Goal: Information Seeking & Learning: Learn about a topic

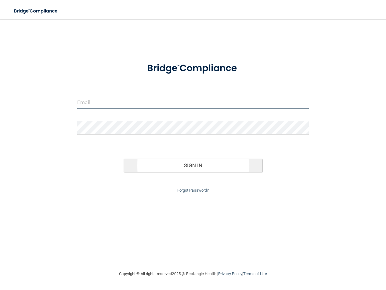
type input "[EMAIL_ADDRESS][DOMAIN_NAME]"
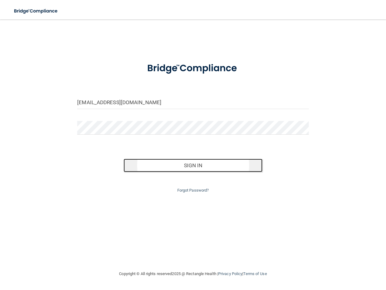
click at [181, 164] on button "Sign In" at bounding box center [193, 165] width 139 height 13
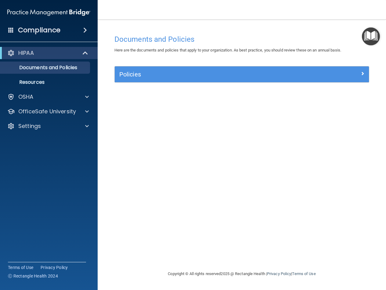
click at [81, 48] on div "HIPAA" at bounding box center [49, 53] width 98 height 12
click at [77, 81] on p "Resources" at bounding box center [45, 82] width 83 height 6
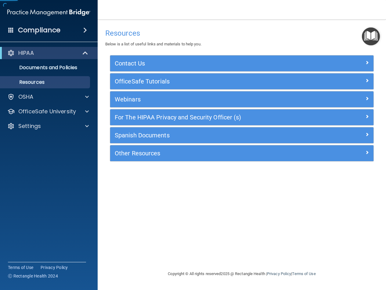
click at [77, 57] on div "HIPAA" at bounding box center [49, 53] width 98 height 12
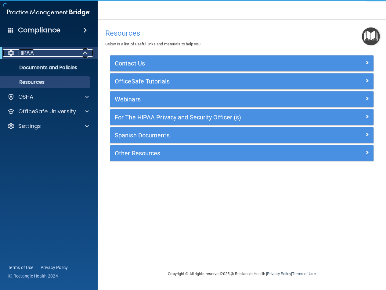
click at [78, 54] on div at bounding box center [85, 52] width 15 height 7
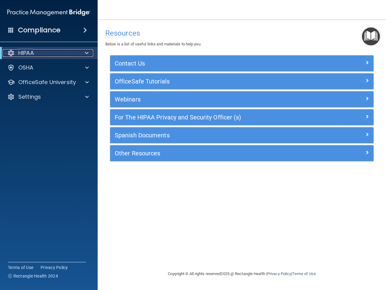
click at [80, 53] on div at bounding box center [85, 52] width 15 height 7
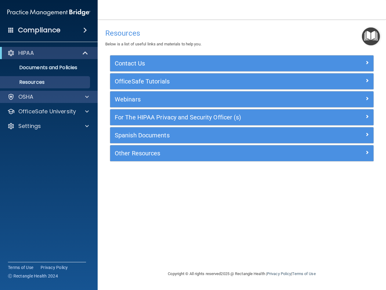
click at [66, 101] on div "OSHA" at bounding box center [49, 97] width 98 height 12
click at [87, 97] on span at bounding box center [87, 96] width 4 height 7
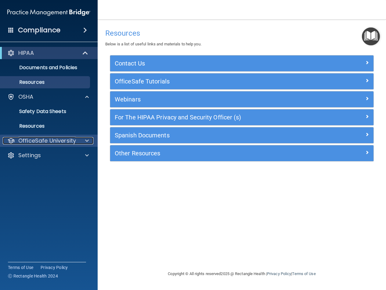
click at [75, 139] on p "OfficeSafe University" at bounding box center [47, 140] width 58 height 7
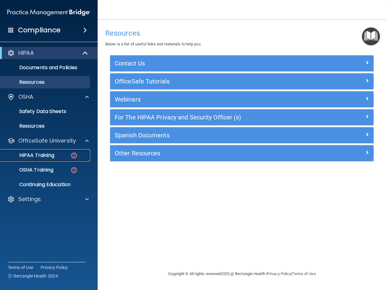
click at [54, 153] on p "HIPAA Training" at bounding box center [29, 156] width 50 height 6
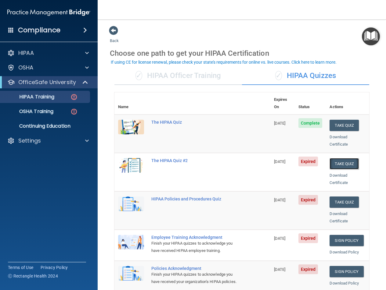
click at [335, 158] on button "Take Quiz" at bounding box center [343, 163] width 29 height 11
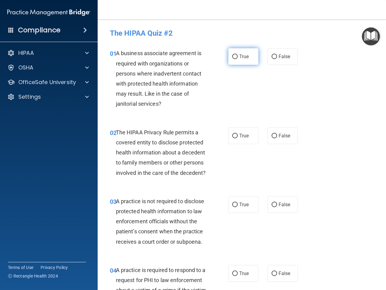
click at [239, 55] on span "True" at bounding box center [243, 57] width 9 height 6
click at [237, 55] on input "True" at bounding box center [234, 57] width 5 height 5
radio input "true"
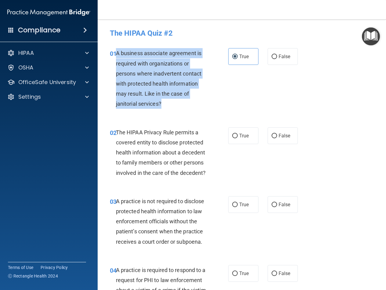
drag, startPoint x: 163, startPoint y: 104, endPoint x: 117, endPoint y: 55, distance: 67.2
click at [117, 55] on div "A business associate agreement is required with organizations or persons where …" at bounding box center [163, 78] width 95 height 61
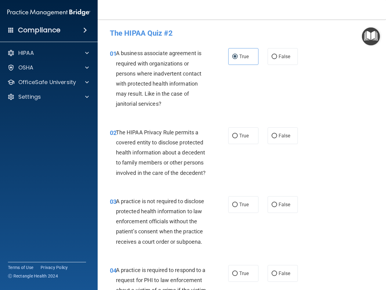
click at [300, 62] on div "01 A business associate agreement is required with organizations or persons whe…" at bounding box center [241, 80] width 273 height 79
click at [280, 57] on span "False" at bounding box center [285, 57] width 12 height 6
click at [277, 57] on input "False" at bounding box center [274, 57] width 5 height 5
radio input "true"
radio input "false"
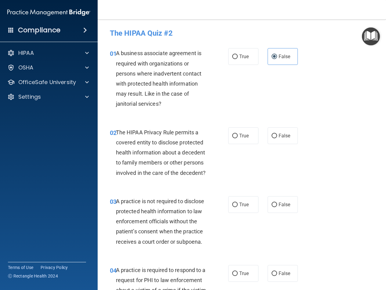
click at [340, 69] on div "01 A business associate agreement is required with organizations or persons whe…" at bounding box center [241, 80] width 273 height 79
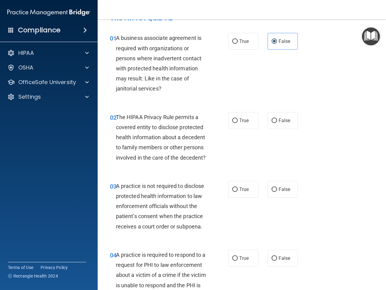
scroll to position [31, 0]
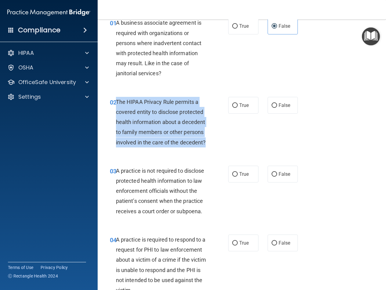
drag, startPoint x: 158, startPoint y: 153, endPoint x: 115, endPoint y: 102, distance: 66.3
click at [115, 102] on div "02 The HIPAA Privacy Rule permits a covered entity to disclose protected health…" at bounding box center [169, 124] width 137 height 54
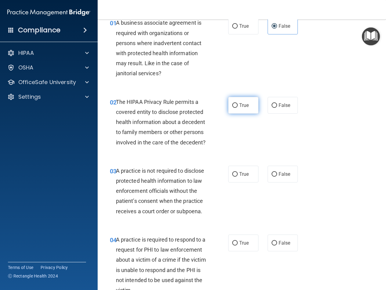
click at [242, 105] on span "True" at bounding box center [243, 106] width 9 height 6
click at [238, 105] on input "True" at bounding box center [234, 105] width 5 height 5
radio input "true"
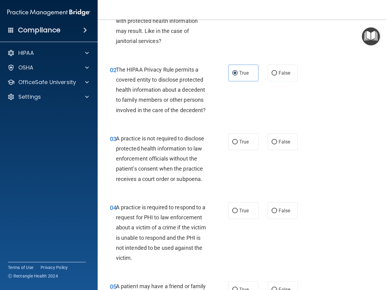
scroll to position [122, 0]
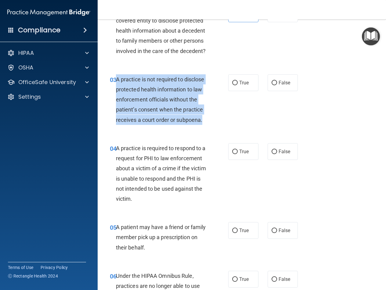
drag, startPoint x: 182, startPoint y: 142, endPoint x: 117, endPoint y: 92, distance: 81.8
click at [117, 92] on div "A practice is not required to disclose protected health information to law enfo…" at bounding box center [163, 99] width 95 height 51
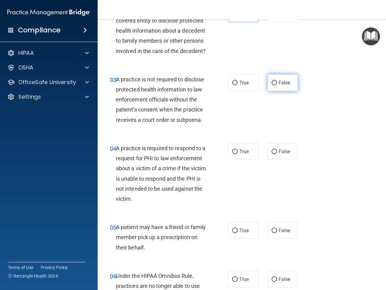
click at [280, 86] on span "False" at bounding box center [285, 83] width 12 height 6
click at [277, 85] on input "False" at bounding box center [274, 83] width 5 height 5
radio input "true"
click at [320, 103] on div "03 A practice is not required to disclose protected health information to law e…" at bounding box center [241, 101] width 273 height 69
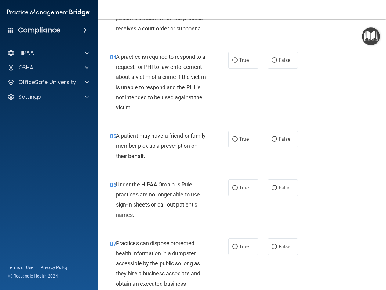
scroll to position [183, 0]
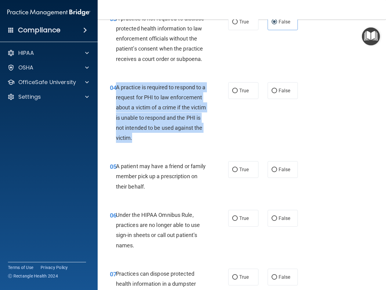
drag, startPoint x: 192, startPoint y: 157, endPoint x: 116, endPoint y: 111, distance: 89.1
click at [116, 111] on div "A practice is required to respond to a request for PHI to law enforcement about…" at bounding box center [163, 112] width 95 height 61
click at [103, 145] on div "04 A practice is required to respond to a request for PHI to law enforcement ab…" at bounding box center [169, 114] width 137 height 64
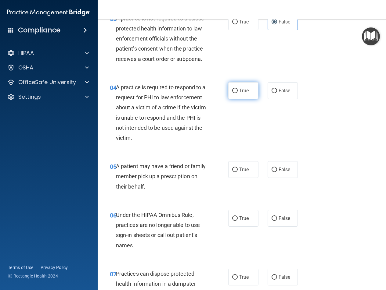
click at [237, 99] on label "True" at bounding box center [243, 90] width 30 height 17
click at [237, 93] on input "True" at bounding box center [234, 91] width 5 height 5
radio input "true"
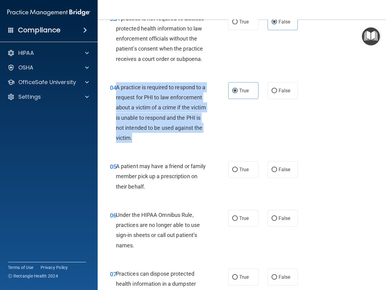
drag, startPoint x: 190, startPoint y: 160, endPoint x: 115, endPoint y: 107, distance: 91.5
click at [115, 107] on div "04 A practice is required to respond to a request for PHI to law enforcement ab…" at bounding box center [169, 114] width 137 height 64
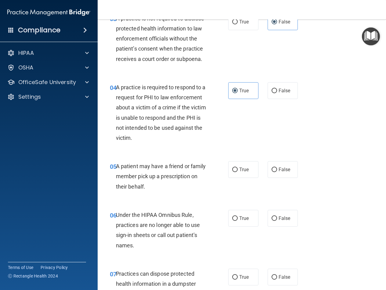
click at [328, 75] on div "03 A practice is not required to disclose protected health information to law e…" at bounding box center [241, 40] width 273 height 69
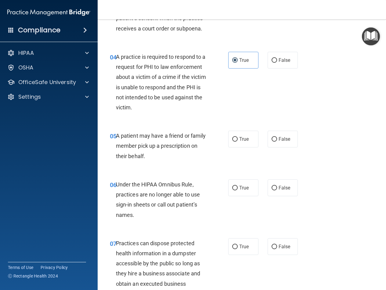
scroll to position [305, 0]
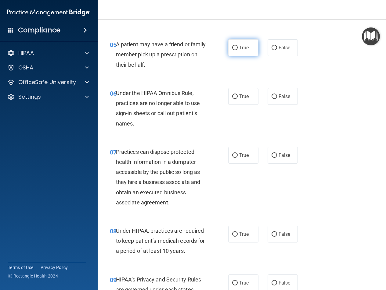
click at [228, 56] on label "True" at bounding box center [243, 47] width 30 height 17
click at [232, 50] on input "True" at bounding box center [234, 48] width 5 height 5
radio input "true"
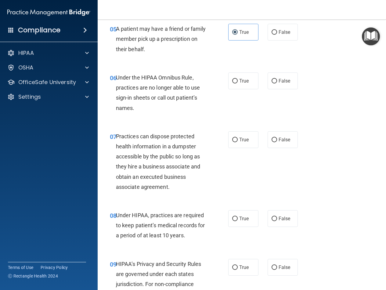
scroll to position [336, 0]
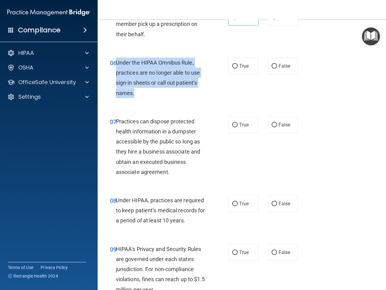
drag, startPoint x: 135, startPoint y: 114, endPoint x: 117, endPoint y: 85, distance: 34.2
click at [117, 85] on div "Under the HIPAA Omnibus Rule, practices are no longer able to use sign-in sheet…" at bounding box center [163, 78] width 95 height 41
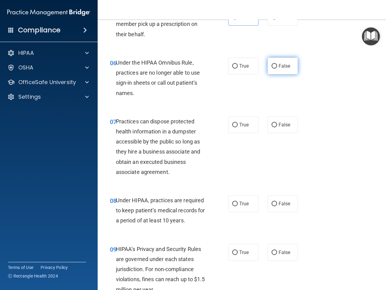
click at [268, 74] on label "False" at bounding box center [283, 66] width 30 height 17
click at [272, 69] on input "False" at bounding box center [274, 66] width 5 height 5
radio input "true"
click at [342, 105] on div "06 Under the HIPAA Omnibus Rule, practices are no longer able to use sign-in sh…" at bounding box center [241, 79] width 273 height 59
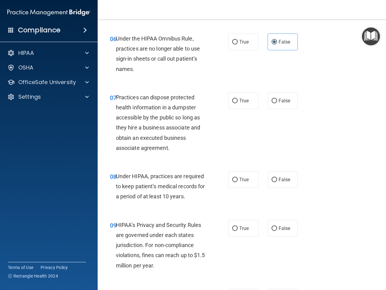
scroll to position [397, 0]
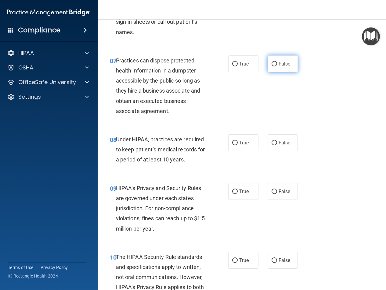
click at [279, 72] on label "False" at bounding box center [283, 64] width 30 height 17
click at [277, 67] on input "False" at bounding box center [274, 64] width 5 height 5
radio input "true"
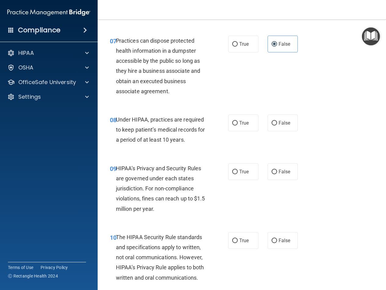
scroll to position [427, 0]
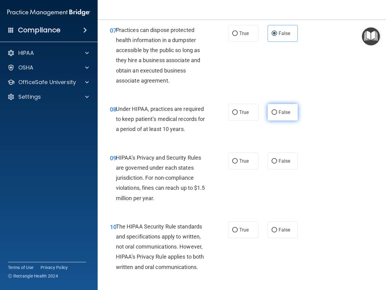
click at [280, 115] on span "False" at bounding box center [285, 113] width 12 height 6
click at [277, 115] on input "False" at bounding box center [274, 112] width 5 height 5
radio input "true"
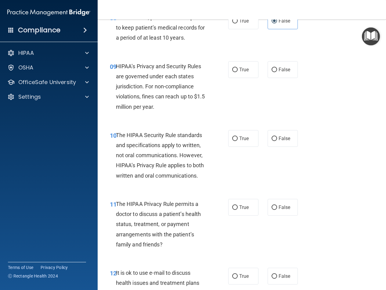
scroll to position [488, 0]
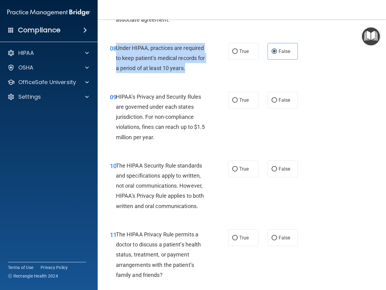
drag, startPoint x: 182, startPoint y: 89, endPoint x: 116, endPoint y: 69, distance: 68.9
click at [116, 69] on div "Under HIPAA, practices are required to keep patient’s medical records for a per…" at bounding box center [163, 58] width 95 height 31
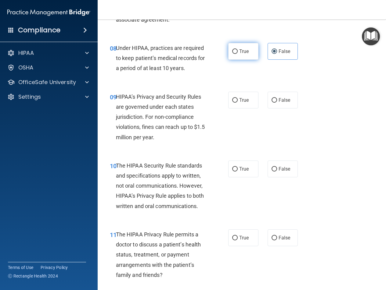
click at [234, 60] on label "True" at bounding box center [243, 51] width 30 height 17
click at [234, 54] on input "True" at bounding box center [234, 51] width 5 height 5
radio input "true"
radio input "false"
click at [310, 84] on div "08 Under HIPAA, practices are required to keep patient’s medical records for a …" at bounding box center [241, 59] width 273 height 49
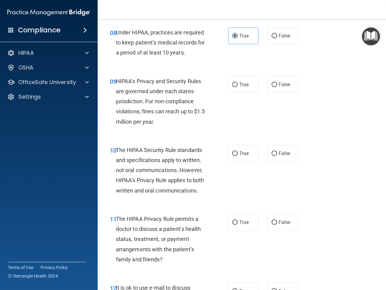
scroll to position [519, 0]
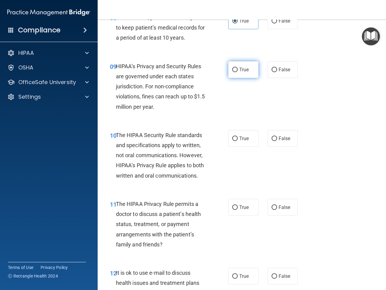
click at [243, 73] on span "True" at bounding box center [243, 70] width 9 height 6
click at [238, 72] on input "True" at bounding box center [234, 70] width 5 height 5
radio input "true"
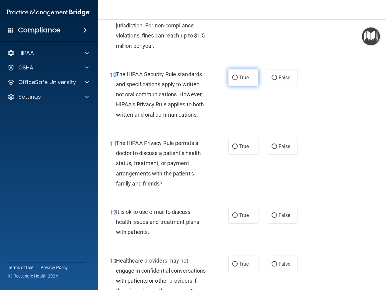
click at [244, 81] on span "True" at bounding box center [243, 78] width 9 height 6
click at [238, 80] on input "True" at bounding box center [234, 78] width 5 height 5
radio input "true"
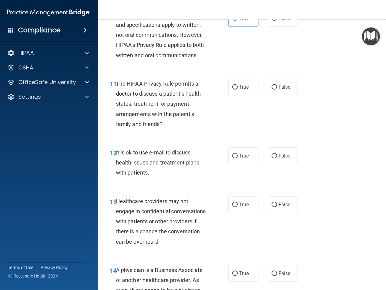
scroll to position [641, 0]
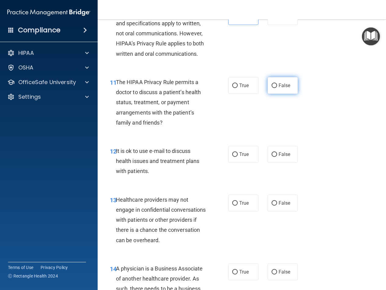
click at [279, 88] on span "False" at bounding box center [285, 86] width 12 height 6
click at [277, 88] on input "False" at bounding box center [274, 86] width 5 height 5
radio input "true"
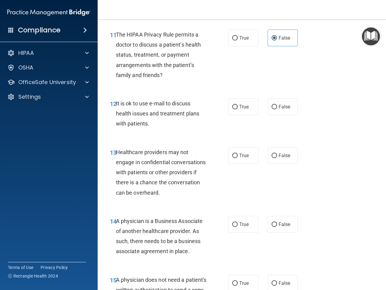
scroll to position [732, 0]
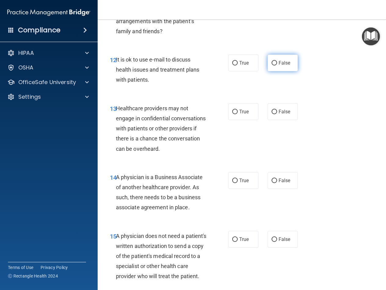
click at [276, 71] on label "False" at bounding box center [283, 63] width 30 height 17
click at [276, 66] on input "False" at bounding box center [274, 63] width 5 height 5
radio input "true"
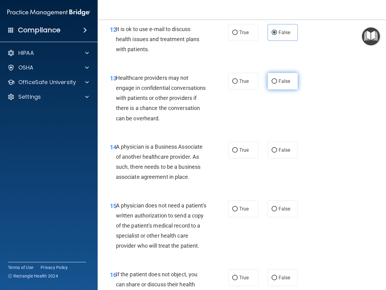
click at [269, 90] on label "False" at bounding box center [283, 81] width 30 height 17
click at [272, 84] on input "False" at bounding box center [274, 81] width 5 height 5
radio input "true"
click at [247, 90] on label "True" at bounding box center [243, 81] width 30 height 17
click at [238, 84] on input "True" at bounding box center [234, 81] width 5 height 5
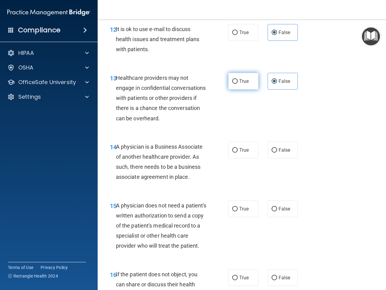
radio input "true"
radio input "false"
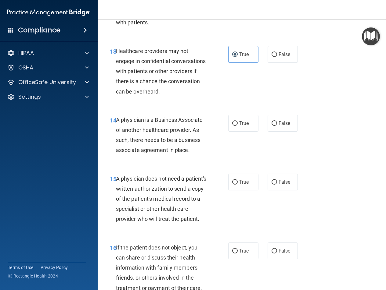
scroll to position [824, 0]
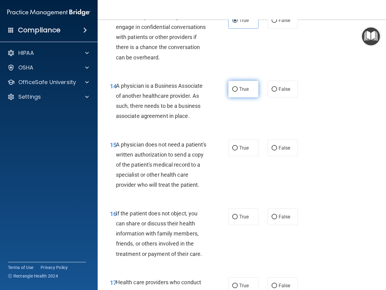
click at [236, 98] on label "True" at bounding box center [243, 89] width 30 height 17
click at [236, 92] on input "True" at bounding box center [234, 89] width 5 height 5
radio input "true"
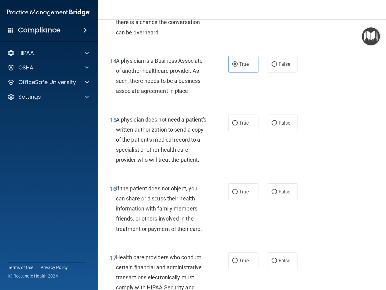
scroll to position [885, 0]
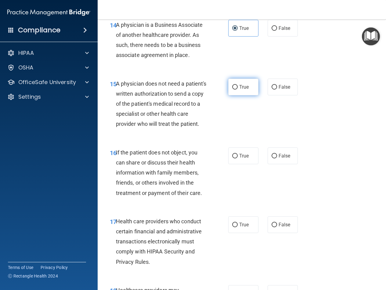
click at [239, 95] on label "True" at bounding box center [243, 87] width 30 height 17
click at [238, 90] on input "True" at bounding box center [234, 87] width 5 height 5
radio input "true"
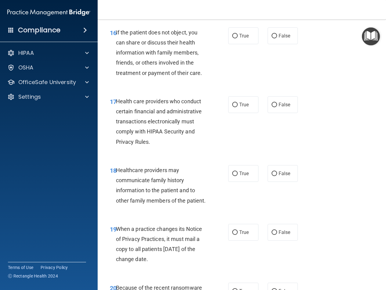
scroll to position [1007, 0]
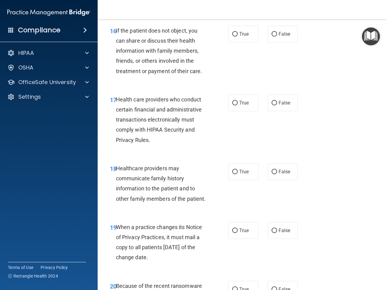
click at [225, 66] on div "16 If the patient does not object, you can share or discuss their health inform…" at bounding box center [169, 53] width 137 height 54
click at [231, 42] on label "True" at bounding box center [243, 34] width 30 height 17
click at [232, 37] on input "True" at bounding box center [234, 34] width 5 height 5
radio input "true"
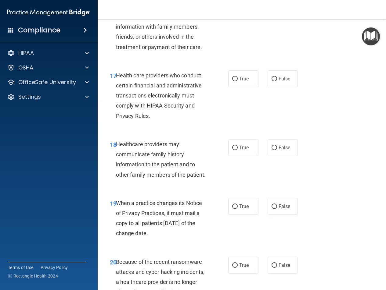
scroll to position [1068, 0]
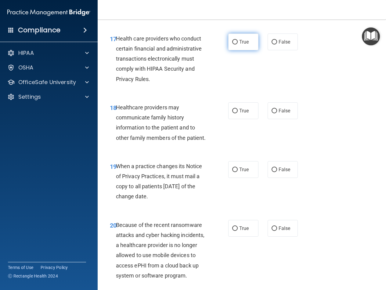
click at [240, 45] on span "True" at bounding box center [243, 42] width 9 height 6
click at [238, 45] on input "True" at bounding box center [234, 42] width 5 height 5
radio input "true"
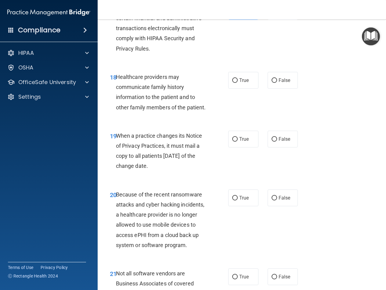
scroll to position [1159, 0]
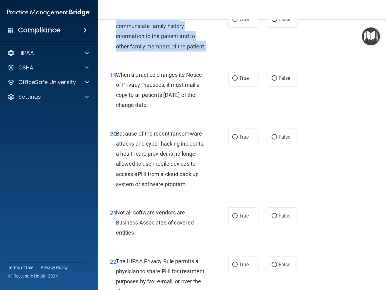
drag, startPoint x: 136, startPoint y: 89, endPoint x: 116, endPoint y: 49, distance: 44.2
click at [116, 49] on div "Healthcare providers may communicate family history information to the patient …" at bounding box center [163, 31] width 95 height 41
click at [225, 55] on div "18 Healthcare providers may communicate family history information to the patie…" at bounding box center [169, 33] width 137 height 44
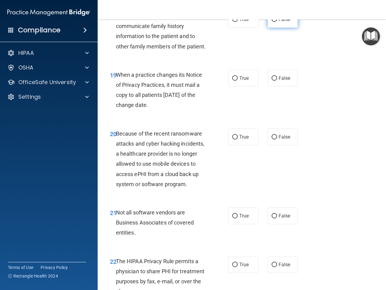
click at [277, 28] on label "False" at bounding box center [283, 19] width 30 height 17
click at [277, 22] on input "False" at bounding box center [274, 19] width 5 height 5
radio input "true"
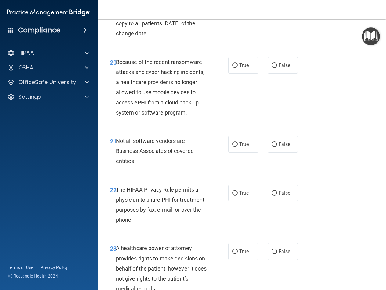
scroll to position [1220, 0]
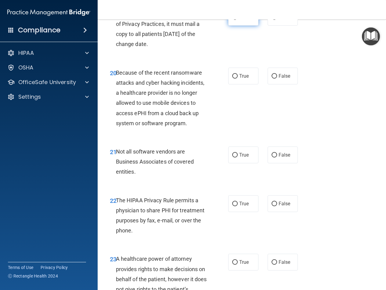
click at [232, 26] on label "True" at bounding box center [243, 17] width 30 height 17
click at [232, 20] on input "True" at bounding box center [234, 17] width 5 height 5
radio input "true"
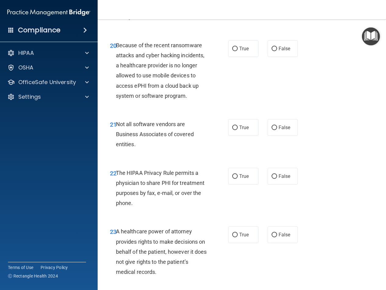
scroll to position [1281, 0]
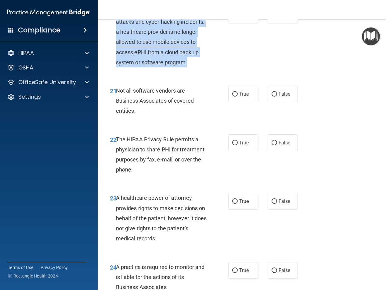
drag, startPoint x: 140, startPoint y: 114, endPoint x: 117, endPoint y: 54, distance: 64.2
click at [117, 54] on div "Because of the recent ransomware attacks and cyber hacking incidents, a healthc…" at bounding box center [163, 37] width 95 height 61
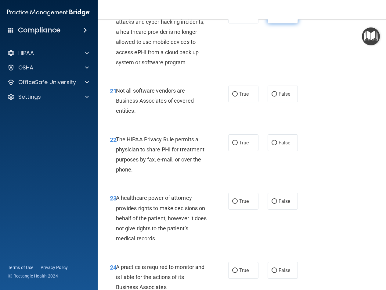
click at [279, 23] on label "False" at bounding box center [283, 15] width 30 height 17
click at [277, 18] on input "False" at bounding box center [274, 15] width 5 height 5
radio input "true"
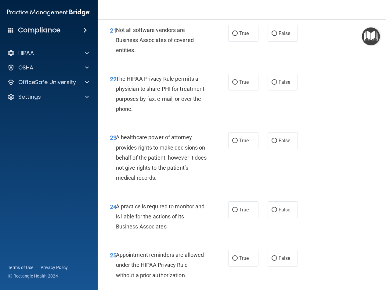
scroll to position [1342, 0]
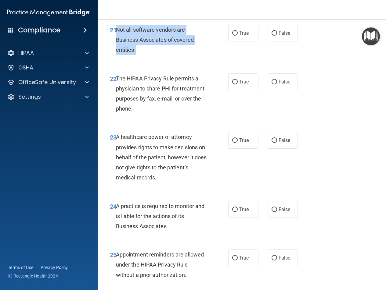
drag, startPoint x: 128, startPoint y: 101, endPoint x: 117, endPoint y: 82, distance: 21.6
click at [117, 55] on div "Not all software vendors are Business Associates of covered entities." at bounding box center [163, 40] width 95 height 31
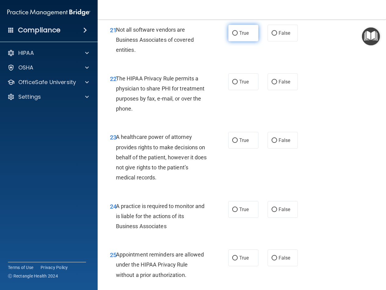
click at [246, 36] on span "True" at bounding box center [243, 33] width 9 height 6
click at [238, 36] on input "True" at bounding box center [234, 33] width 5 height 5
radio input "true"
click at [196, 118] on div "22 The HIPAA Privacy Rule permits a physician to share PHI for treatment purpos…" at bounding box center [241, 95] width 273 height 59
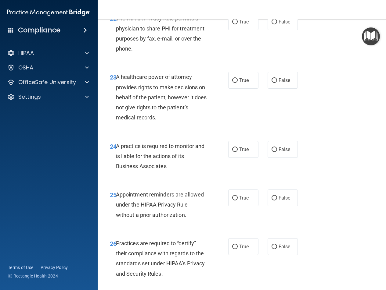
scroll to position [1403, 0]
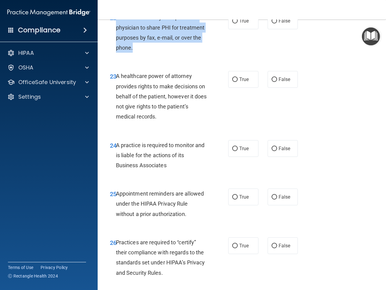
drag, startPoint x: 136, startPoint y: 98, endPoint x: 117, endPoint y: 67, distance: 36.4
click at [117, 53] on div "The HIPAA Privacy Rule permits a physician to share PHI for treatment purposes …" at bounding box center [163, 33] width 95 height 41
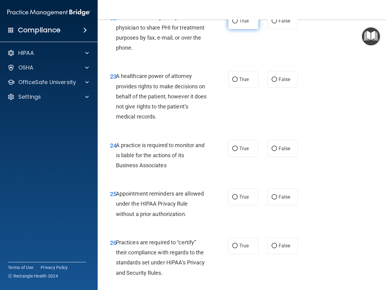
click at [242, 29] on label "True" at bounding box center [243, 21] width 30 height 17
click at [238, 23] on input "True" at bounding box center [234, 21] width 5 height 5
radio input "true"
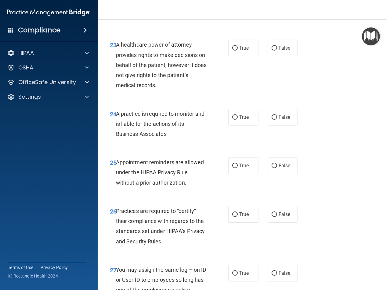
scroll to position [1495, 0]
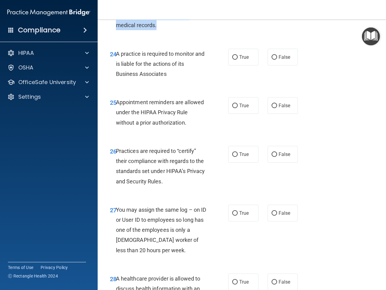
drag, startPoint x: 155, startPoint y: 77, endPoint x: 116, endPoint y: 38, distance: 55.7
click at [116, 30] on div "A healthcare power of attorney provides rights to make decisions on behalf of t…" at bounding box center [163, 5] width 95 height 51
radio input "true"
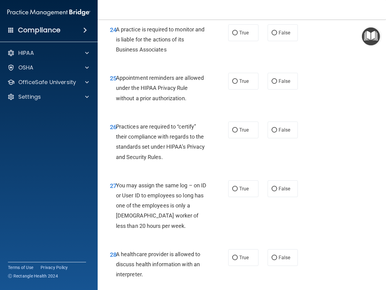
scroll to position [1556, 0]
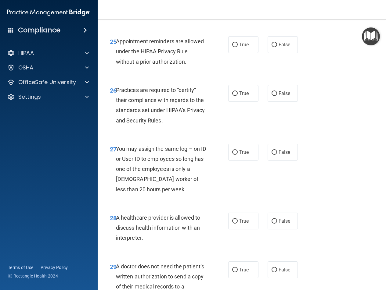
click at [164, 16] on span "A practice is required to monitor and is liable for the actions of its Business…" at bounding box center [160, 3] width 89 height 27
drag, startPoint x: 169, startPoint y: 65, endPoint x: 116, endPoint y: 43, distance: 57.3
click at [116, 18] on div "A practice is required to monitor and is liable for the actions of its Business…" at bounding box center [163, 3] width 95 height 31
drag, startPoint x: 278, startPoint y: 50, endPoint x: 273, endPoint y: 54, distance: 5.8
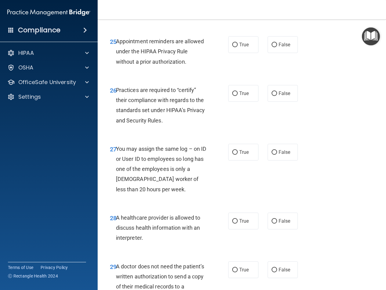
radio input "true"
click at [247, 53] on label "True" at bounding box center [243, 44] width 30 height 17
click at [238, 47] on input "True" at bounding box center [234, 45] width 5 height 5
radio input "true"
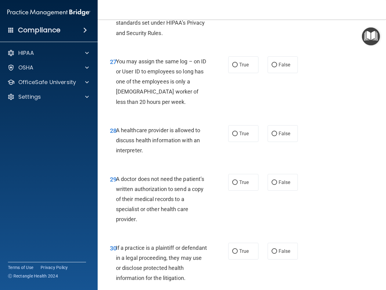
scroll to position [1647, 0]
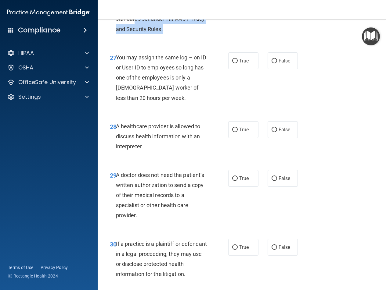
drag, startPoint x: 166, startPoint y: 79, endPoint x: 193, endPoint y: 69, distance: 29.1
click at [135, 34] on div "Practices are required to “certify” their compliance with regards to the standa…" at bounding box center [163, 14] width 95 height 41
click at [250, 10] on label "True" at bounding box center [243, 2] width 30 height 17
click at [238, 5] on input "True" at bounding box center [234, 2] width 5 height 5
radio input "true"
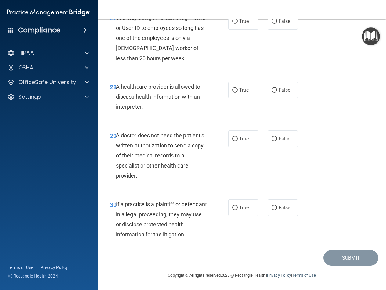
scroll to position [1708, 0]
click at [282, 30] on label "False" at bounding box center [283, 21] width 30 height 17
click at [277, 24] on input "False" at bounding box center [274, 21] width 5 height 5
radio input "true"
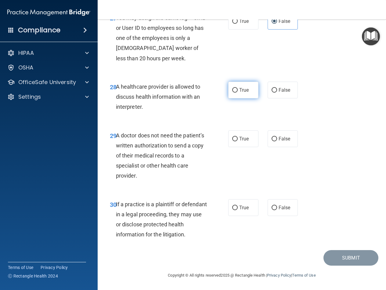
click at [243, 87] on label "True" at bounding box center [243, 90] width 30 height 17
click at [238, 88] on input "True" at bounding box center [234, 90] width 5 height 5
radio input "true"
click at [242, 140] on span "True" at bounding box center [243, 139] width 9 height 6
click at [238, 140] on input "True" at bounding box center [234, 139] width 5 height 5
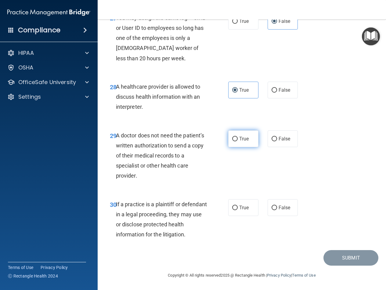
radio input "true"
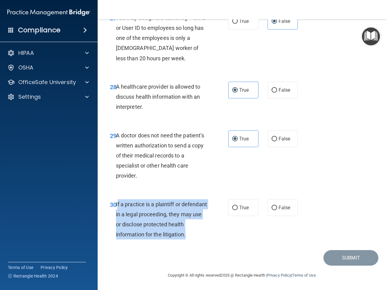
drag, startPoint x: 205, startPoint y: 236, endPoint x: 117, endPoint y: 205, distance: 93.2
click at [117, 205] on div "If a practice is a plaintiff or defendant in a legal proceeding, they may use o…" at bounding box center [163, 220] width 95 height 41
click at [117, 205] on span "If a practice is a plaintiff or defendant in a legal proceeding, they may use o…" at bounding box center [161, 219] width 91 height 37
drag, startPoint x: 116, startPoint y: 203, endPoint x: 207, endPoint y: 239, distance: 97.3
click at [207, 239] on div "If a practice is a plaintiff or defendant in a legal proceeding, they may use o…" at bounding box center [163, 220] width 95 height 41
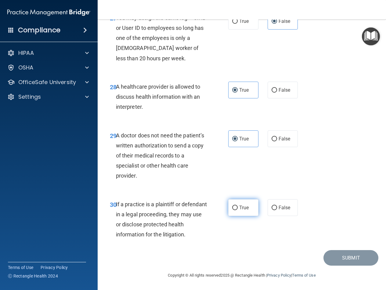
click at [243, 211] on label "True" at bounding box center [243, 208] width 30 height 17
click at [238, 210] on input "True" at bounding box center [234, 208] width 5 height 5
radio input "true"
click at [323, 256] on button "Submit" at bounding box center [350, 258] width 55 height 16
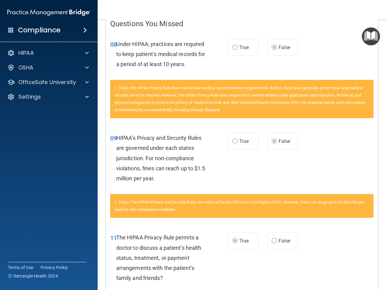
scroll to position [122, 0]
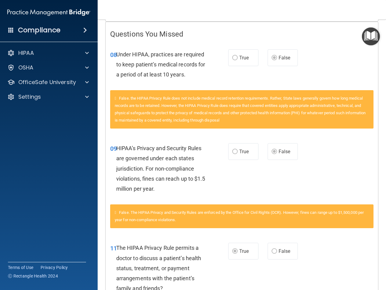
click at [161, 107] on span "False. the HIPAA Privacy Rule does not include medical record retention require…" at bounding box center [240, 109] width 251 height 27
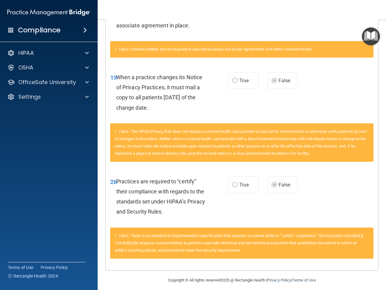
scroll to position [696, 0]
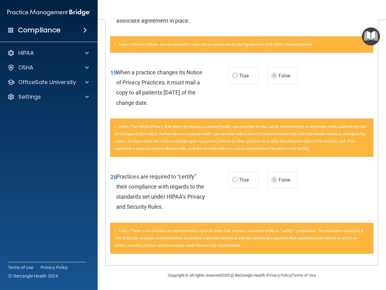
click at [263, 176] on div "True False" at bounding box center [264, 180] width 73 height 17
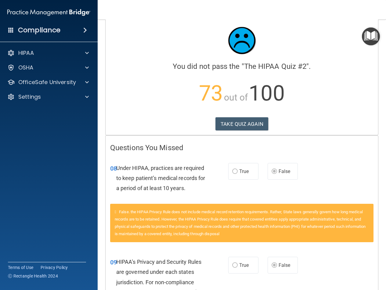
scroll to position [0, 0]
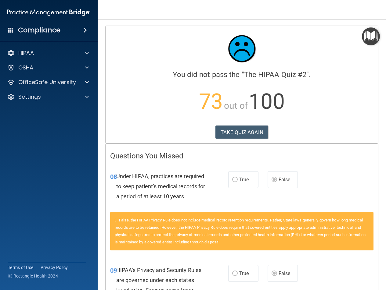
drag, startPoint x: 275, startPoint y: 56, endPoint x: 268, endPoint y: 27, distance: 30.2
click at [275, 56] on div at bounding box center [241, 49] width 263 height 37
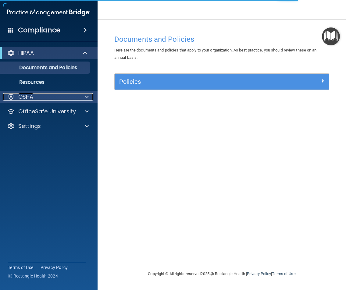
click at [77, 97] on div "OSHA" at bounding box center [41, 96] width 76 height 7
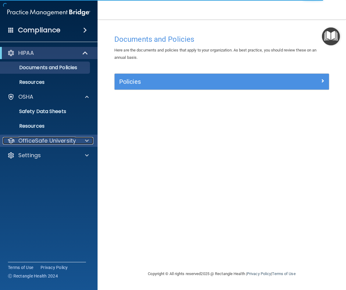
click at [72, 144] on p "OfficeSafe University" at bounding box center [47, 140] width 58 height 7
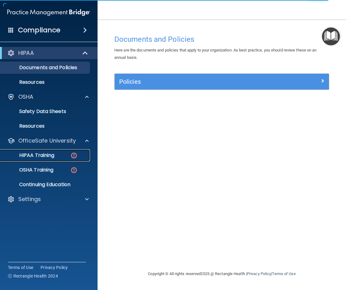
click at [61, 155] on div "HIPAA Training" at bounding box center [45, 156] width 83 height 6
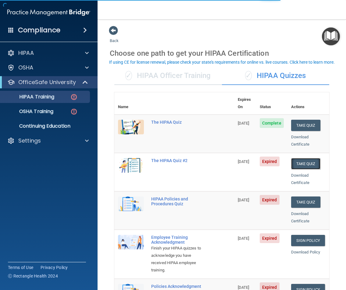
click at [308, 158] on button "Take Quiz" at bounding box center [305, 163] width 29 height 11
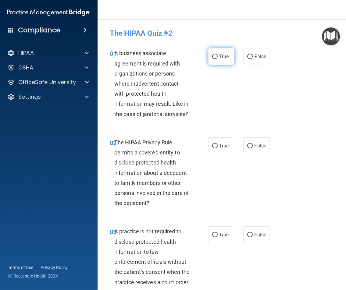
click at [225, 59] on span "True" at bounding box center [223, 57] width 9 height 6
click at [218, 59] on input "True" at bounding box center [214, 57] width 5 height 5
radio input "true"
click at [260, 52] on label "False" at bounding box center [256, 56] width 26 height 17
click at [253, 55] on input "False" at bounding box center [249, 57] width 5 height 5
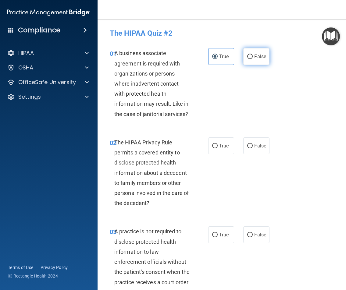
radio input "true"
radio input "false"
click at [217, 141] on label "True" at bounding box center [221, 146] width 26 height 17
click at [217, 144] on input "True" at bounding box center [214, 146] width 5 height 5
radio input "true"
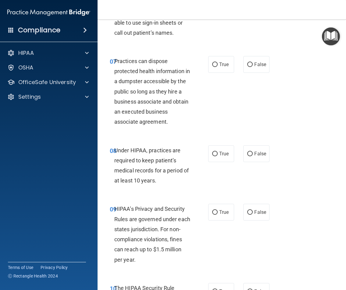
scroll to position [458, 0]
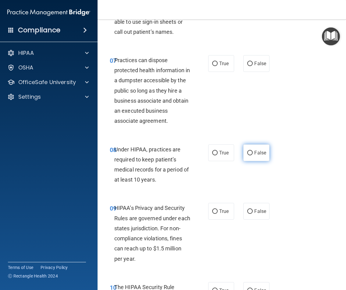
click at [243, 158] on label "False" at bounding box center [256, 153] width 26 height 17
click at [247, 156] on input "False" at bounding box center [249, 153] width 5 height 5
radio input "true"
click at [256, 219] on label "False" at bounding box center [256, 211] width 26 height 17
click at [253, 214] on input "False" at bounding box center [249, 212] width 5 height 5
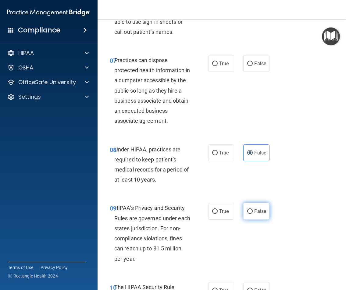
radio input "true"
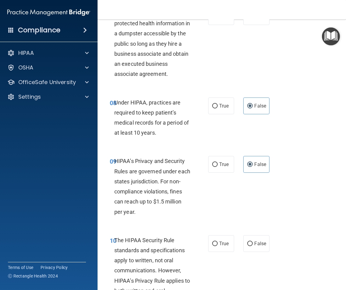
scroll to position [519, 0]
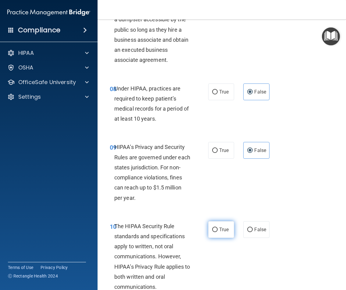
click at [219, 227] on span "True" at bounding box center [223, 230] width 9 height 6
click at [217, 228] on input "True" at bounding box center [214, 230] width 5 height 5
radio input "true"
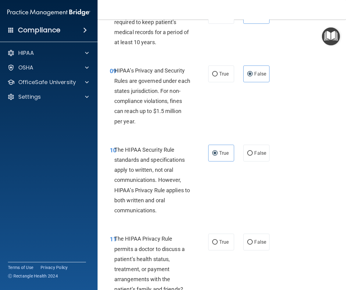
scroll to position [610, 0]
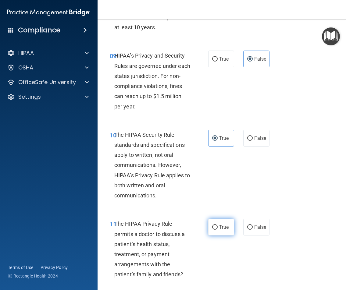
click at [214, 229] on input "True" at bounding box center [214, 227] width 5 height 5
radio input "true"
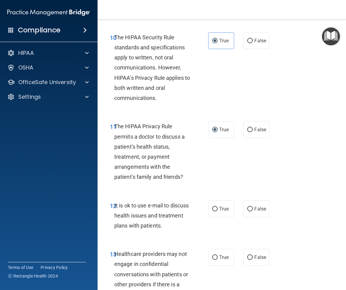
scroll to position [732, 0]
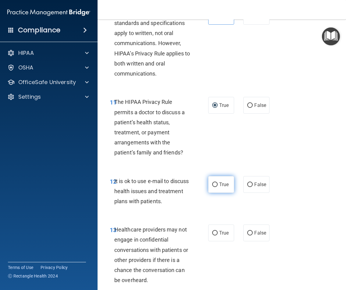
click at [227, 188] on label "True" at bounding box center [221, 184] width 26 height 17
click at [218, 187] on input "True" at bounding box center [214, 185] width 5 height 5
radio input "true"
click at [238, 234] on div "True False" at bounding box center [239, 233] width 63 height 17
click at [249, 233] on input "False" at bounding box center [249, 233] width 5 height 5
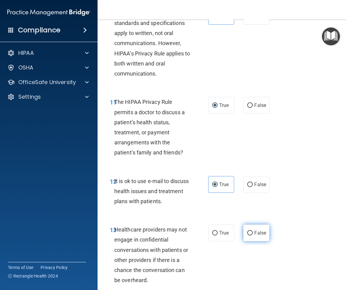
radio input "true"
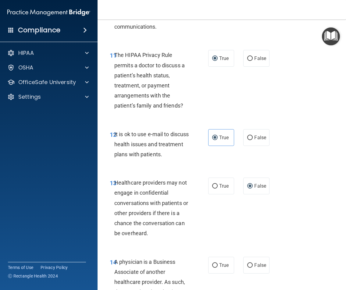
scroll to position [824, 0]
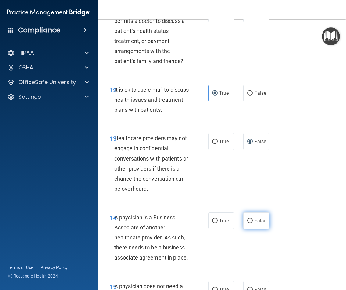
click at [247, 221] on input "False" at bounding box center [249, 221] width 5 height 5
radio input "true"
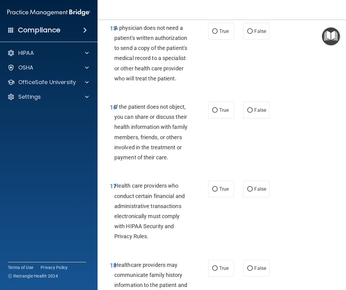
scroll to position [1190, 0]
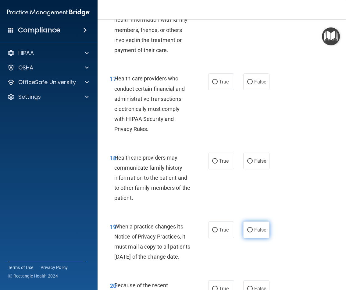
click at [255, 228] on span "False" at bounding box center [260, 230] width 12 height 6
click at [253, 228] on input "False" at bounding box center [249, 230] width 5 height 5
radio input "true"
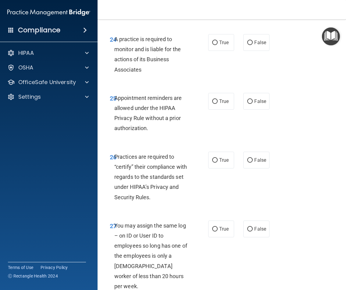
scroll to position [1769, 0]
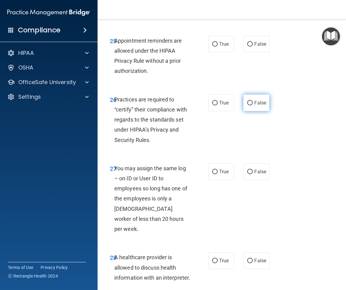
click at [260, 106] on span "False" at bounding box center [260, 103] width 12 height 6
click at [253, 106] on input "False" at bounding box center [249, 103] width 5 height 5
radio input "true"
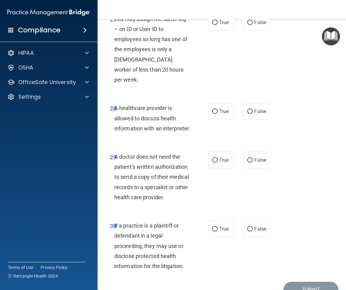
scroll to position [1971, 0]
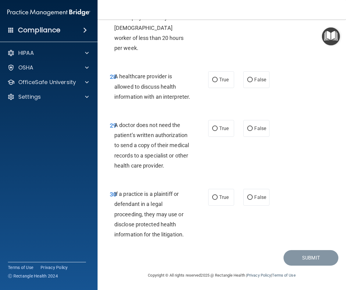
click at [290, 103] on div "28 A healthcare provider is allowed to discuss health information with an inter…" at bounding box center [221, 88] width 233 height 49
click at [219, 196] on span "True" at bounding box center [223, 198] width 9 height 6
click at [218, 196] on input "True" at bounding box center [214, 198] width 5 height 5
radio input "true"
click at [225, 131] on span "True" at bounding box center [223, 129] width 9 height 6
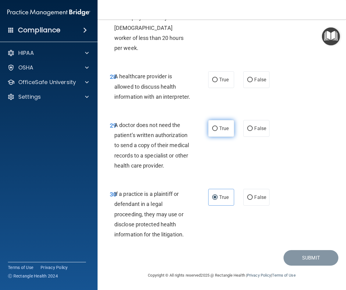
click at [218, 131] on input "True" at bounding box center [214, 129] width 5 height 5
radio input "true"
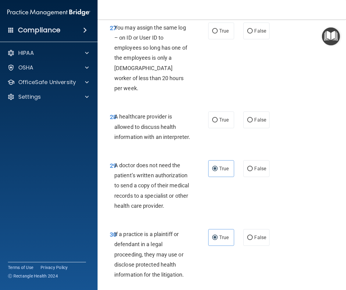
scroll to position [1910, 0]
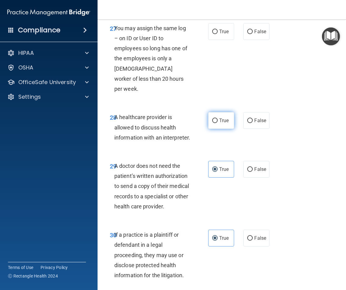
click at [216, 129] on label "True" at bounding box center [221, 120] width 26 height 17
click at [216, 123] on input "True" at bounding box center [214, 121] width 5 height 5
radio input "true"
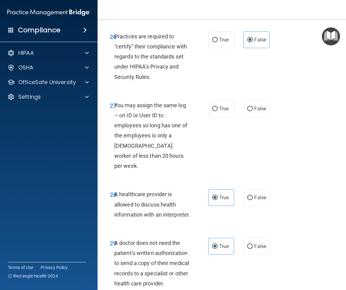
scroll to position [1788, 0]
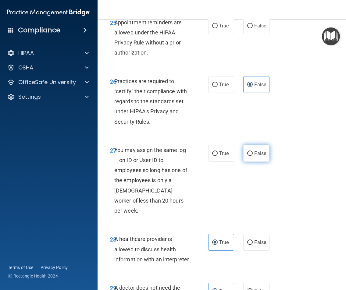
click at [256, 156] on span "False" at bounding box center [260, 154] width 12 height 6
click at [253, 156] on input "False" at bounding box center [249, 154] width 5 height 5
radio input "true"
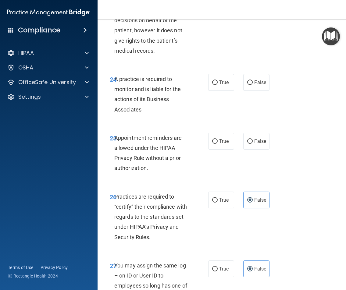
scroll to position [1666, 0]
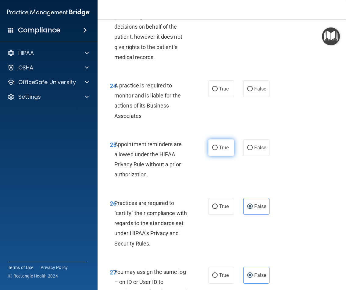
click at [217, 156] on label "True" at bounding box center [221, 147] width 26 height 17
click at [217, 150] on input "True" at bounding box center [214, 148] width 5 height 5
radio input "true"
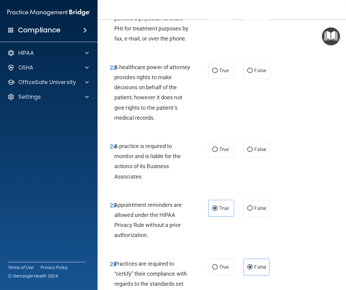
scroll to position [1605, 0]
click at [217, 158] on label "True" at bounding box center [221, 150] width 26 height 17
click at [217, 153] on input "True" at bounding box center [214, 150] width 5 height 5
radio input "true"
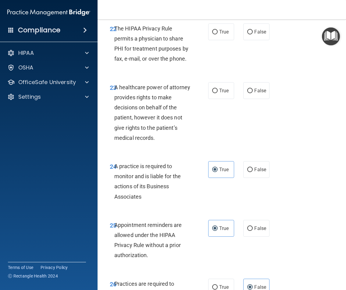
scroll to position [1574, 0]
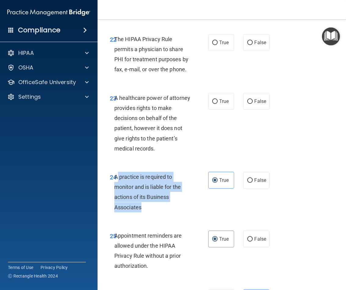
drag, startPoint x: 143, startPoint y: 230, endPoint x: 115, endPoint y: 200, distance: 41.4
click at [115, 200] on div "A practice is required to monitor and is liable for the actions of its Business…" at bounding box center [154, 192] width 81 height 41
drag, startPoint x: 114, startPoint y: 197, endPoint x: 145, endPoint y: 234, distance: 48.3
click at [145, 216] on div "24 A practice is required to monitor and is liable for the actions of its Busin…" at bounding box center [159, 194] width 117 height 44
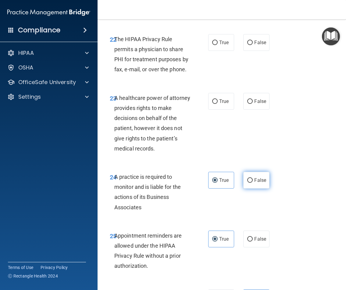
click at [256, 189] on label "False" at bounding box center [256, 180] width 26 height 17
click at [253, 183] on input "False" at bounding box center [249, 180] width 5 height 5
radio input "true"
radio input "false"
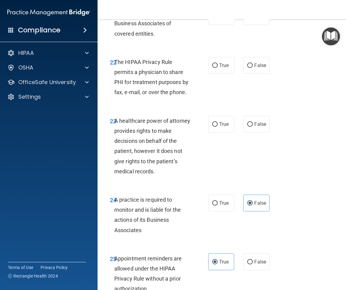
scroll to position [1513, 0]
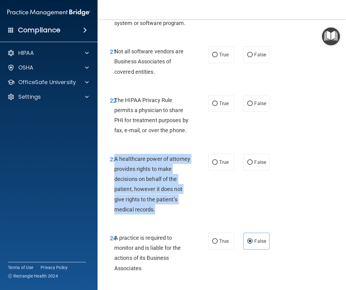
drag, startPoint x: 157, startPoint y: 231, endPoint x: 114, endPoint y: 180, distance: 67.1
click at [114, 180] on div "A healthcare power of attorney provides rights to make decisions on behalf of t…" at bounding box center [154, 184] width 81 height 61
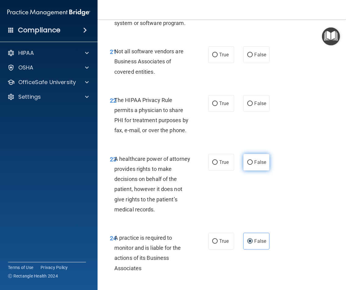
click at [253, 171] on label "False" at bounding box center [256, 162] width 26 height 17
click at [253, 165] on input "False" at bounding box center [249, 162] width 5 height 5
radio input "true"
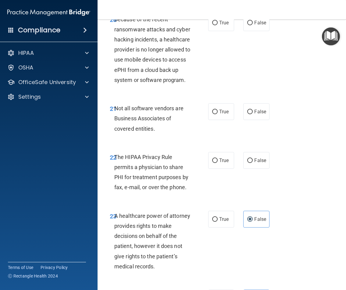
scroll to position [1452, 0]
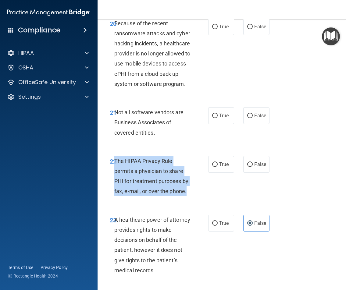
drag, startPoint x: 186, startPoint y: 213, endPoint x: 114, endPoint y: 182, distance: 78.2
click at [114, 182] on div "The HIPAA Privacy Rule permits a physician to share PHI for treatment purposes …" at bounding box center [154, 176] width 81 height 41
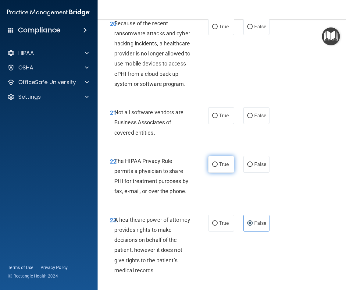
click at [216, 173] on label "True" at bounding box center [221, 164] width 26 height 17
click at [216, 167] on input "True" at bounding box center [214, 165] width 5 height 5
radio input "true"
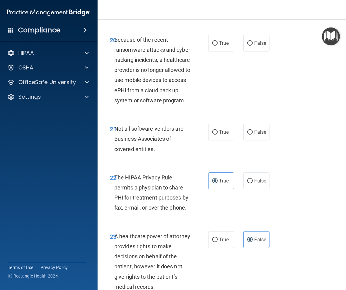
scroll to position [1422, 0]
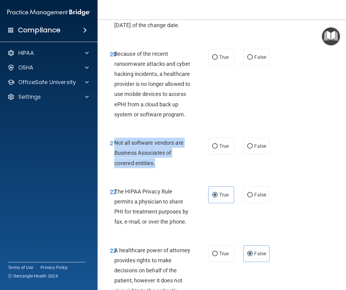
drag, startPoint x: 156, startPoint y: 183, endPoint x: 113, endPoint y: 164, distance: 47.2
click at [114, 164] on div "Not all software vendors are Business Associates of covered entities." at bounding box center [154, 153] width 81 height 31
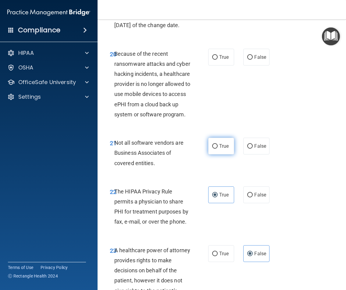
click at [225, 155] on label "True" at bounding box center [221, 146] width 26 height 17
click at [218, 149] on input "True" at bounding box center [214, 146] width 5 height 5
radio input "true"
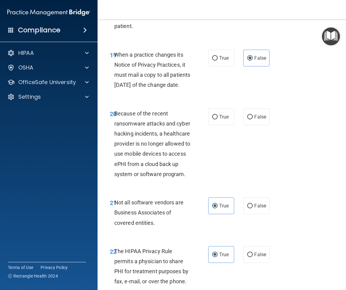
scroll to position [1361, 0]
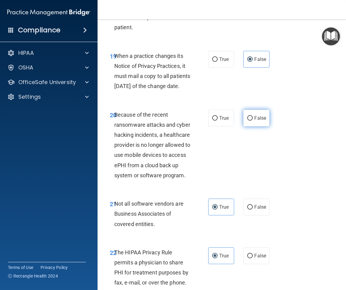
click at [258, 121] on span "False" at bounding box center [260, 118] width 12 height 6
click at [253, 121] on input "False" at bounding box center [249, 118] width 5 height 5
radio input "true"
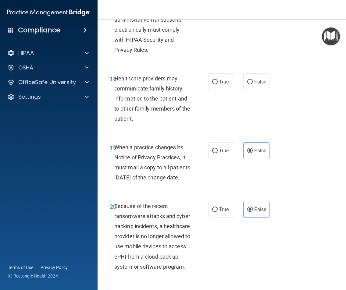
scroll to position [1208, 0]
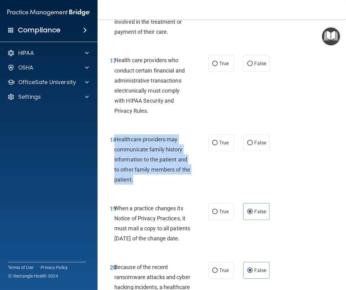
drag, startPoint x: 143, startPoint y: 180, endPoint x: 114, endPoint y: 141, distance: 48.3
click at [114, 141] on div "Healthcare providers may communicate family history information to the patient …" at bounding box center [154, 160] width 81 height 51
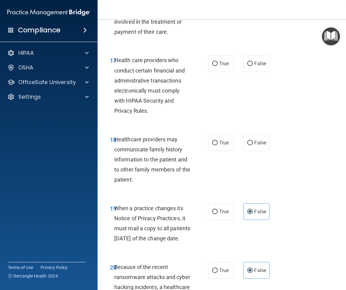
click at [203, 115] on div "17 Health care providers who conduct certain financial and administrative trans…" at bounding box center [159, 87] width 117 height 64
click at [225, 142] on span "True" at bounding box center [223, 143] width 9 height 6
click at [218, 142] on input "True" at bounding box center [214, 143] width 5 height 5
radio input "true"
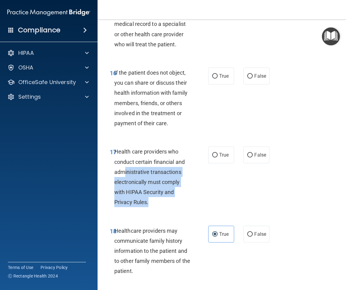
drag, startPoint x: 149, startPoint y: 203, endPoint x: 130, endPoint y: 171, distance: 37.4
click at [123, 169] on div "Health care providers who conduct certain financial and administrative transact…" at bounding box center [154, 177] width 81 height 61
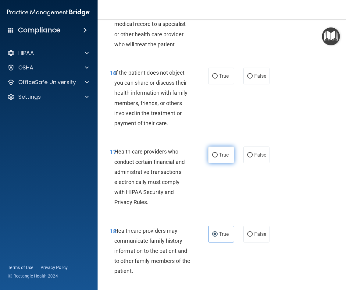
click at [220, 155] on span "True" at bounding box center [223, 155] width 9 height 6
click at [218, 155] on input "True" at bounding box center [214, 155] width 5 height 5
radio input "true"
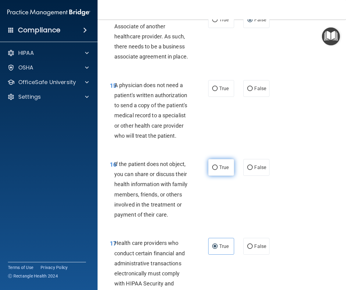
click at [214, 167] on input "True" at bounding box center [214, 168] width 5 height 5
radio input "true"
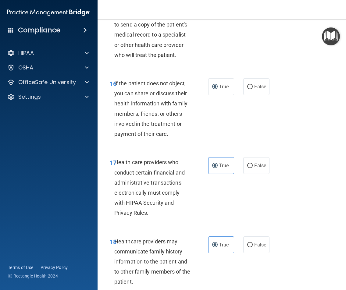
scroll to position [1117, 0]
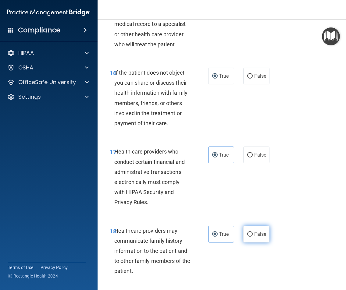
click at [254, 236] on span "False" at bounding box center [260, 235] width 12 height 6
click at [252, 236] on input "False" at bounding box center [249, 234] width 5 height 5
radio input "true"
radio input "false"
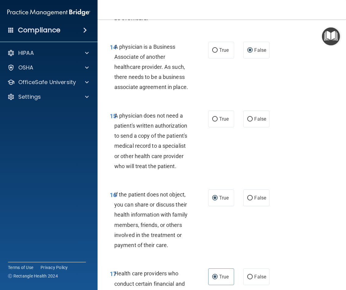
scroll to position [964, 0]
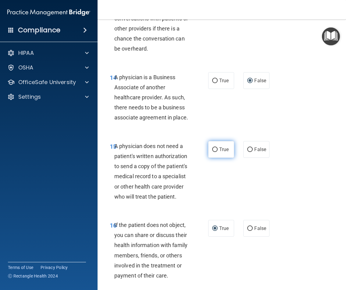
click at [220, 150] on span "True" at bounding box center [223, 150] width 9 height 6
click at [218, 150] on input "True" at bounding box center [214, 150] width 5 height 5
radio input "true"
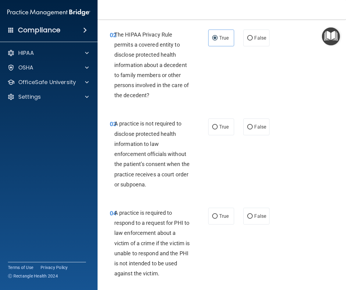
scroll to position [153, 0]
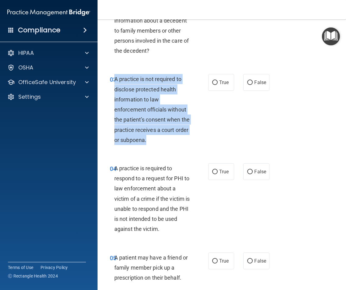
drag, startPoint x: 145, startPoint y: 140, endPoint x: 114, endPoint y: 81, distance: 66.3
click at [114, 81] on span "A practice is not required to disclose protected health information to law enfo…" at bounding box center [151, 109] width 75 height 67
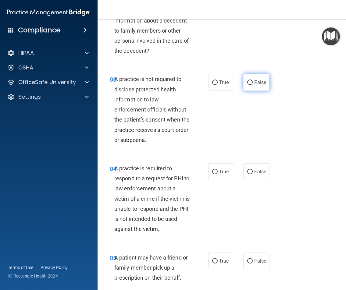
click at [251, 80] on label "False" at bounding box center [256, 82] width 26 height 17
click at [251, 81] on input "False" at bounding box center [249, 83] width 5 height 5
radio input "true"
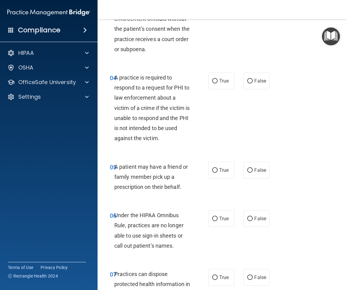
scroll to position [244, 0]
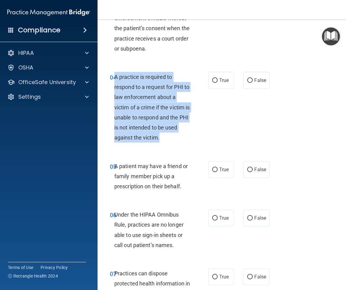
drag, startPoint x: 158, startPoint y: 137, endPoint x: 114, endPoint y: 77, distance: 74.9
click at [114, 77] on span "A practice is required to respond to a request for PHI to law enforcement about…" at bounding box center [151, 107] width 75 height 67
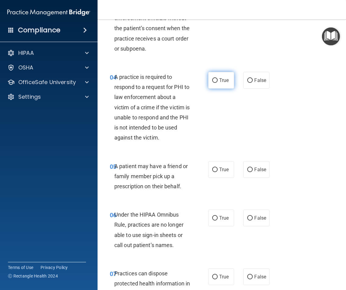
click at [221, 84] on label "True" at bounding box center [221, 80] width 26 height 17
click at [218, 83] on input "True" at bounding box center [214, 80] width 5 height 5
radio input "true"
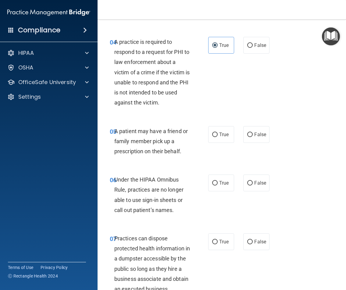
scroll to position [305, 0]
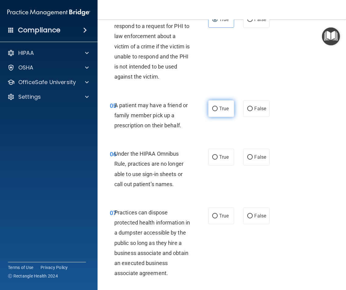
click at [219, 111] on span "True" at bounding box center [223, 109] width 9 height 6
click at [218, 111] on input "True" at bounding box center [214, 109] width 5 height 5
radio input "true"
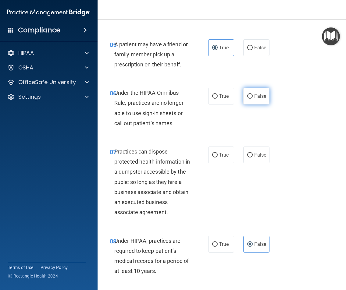
click at [253, 101] on label "False" at bounding box center [256, 96] width 26 height 17
click at [253, 99] on input "False" at bounding box center [249, 96] width 5 height 5
radio input "true"
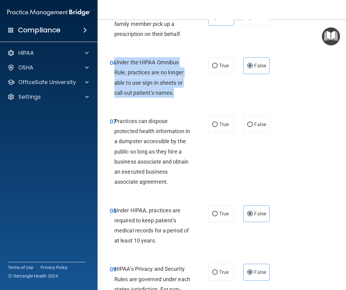
drag, startPoint x: 174, startPoint y: 94, endPoint x: 113, endPoint y: 61, distance: 68.4
click at [114, 61] on div "Under the HIPAA Omnibus Rule, practices are no longer able to use sign-in sheet…" at bounding box center [154, 77] width 81 height 41
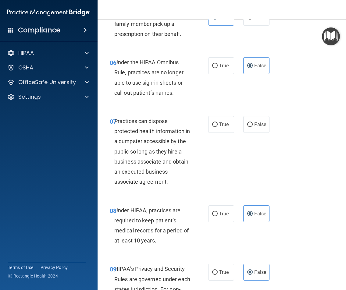
click at [189, 110] on div "07 Practices can dispose protected health information in a dumpster accessible …" at bounding box center [221, 153] width 233 height 89
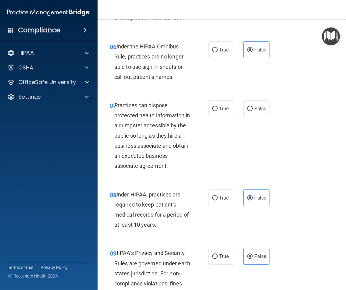
scroll to position [427, 0]
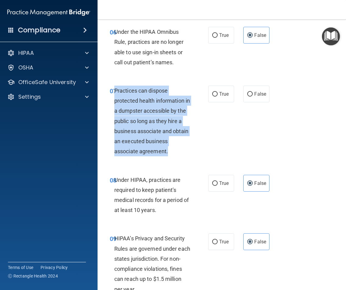
drag, startPoint x: 159, startPoint y: 148, endPoint x: 113, endPoint y: 91, distance: 72.8
click at [114, 91] on div "Practices can dispose protected health information in a dumpster accessible by …" at bounding box center [154, 121] width 81 height 71
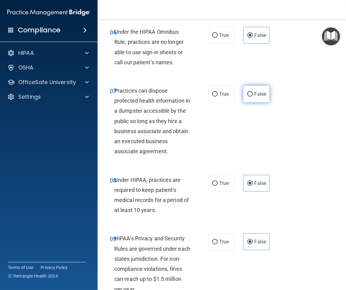
click at [252, 98] on label "False" at bounding box center [256, 94] width 26 height 17
click at [252, 97] on input "False" at bounding box center [249, 94] width 5 height 5
radio input "true"
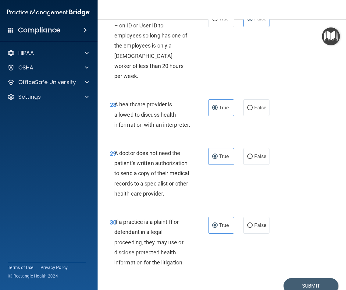
scroll to position [1971, 0]
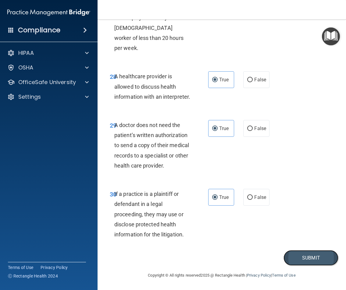
click at [307, 253] on button "Submit" at bounding box center [311, 258] width 55 height 16
click at [232, 42] on div "27 You may assign the same log – on ID or User ID to employees so long has one …" at bounding box center [221, 19] width 233 height 89
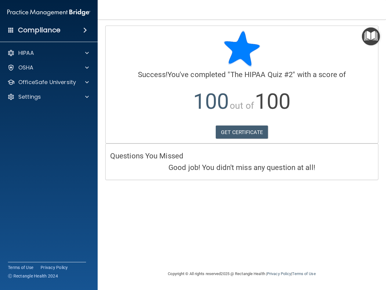
drag, startPoint x: 200, startPoint y: 96, endPoint x: 203, endPoint y: 99, distance: 3.7
click at [200, 96] on span "100" at bounding box center [211, 101] width 36 height 25
click at [250, 135] on link "GET CERTIFICATE" at bounding box center [242, 132] width 52 height 13
click at [74, 55] on div "HIPAA" at bounding box center [41, 52] width 76 height 7
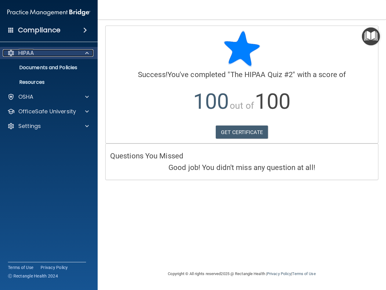
click at [74, 55] on div "HIPAA" at bounding box center [41, 52] width 76 height 7
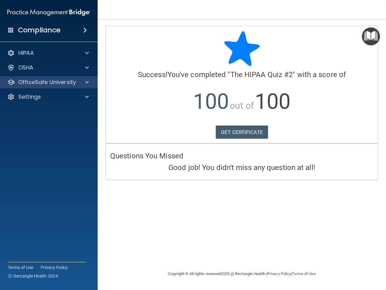
drag, startPoint x: 59, startPoint y: 88, endPoint x: 62, endPoint y: 87, distance: 3.3
click at [61, 87] on div "OfficeSafe University" at bounding box center [49, 82] width 98 height 12
click at [66, 86] on p "OfficeSafe University" at bounding box center [47, 82] width 58 height 7
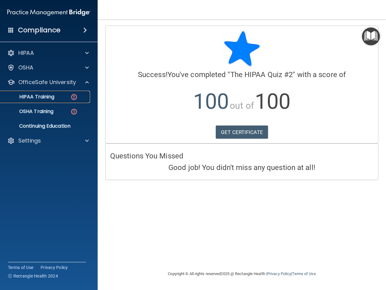
click at [64, 99] on div "HIPAA Training" at bounding box center [45, 97] width 83 height 6
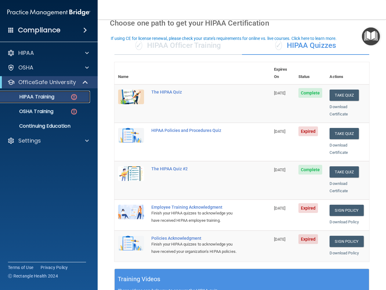
scroll to position [31, 0]
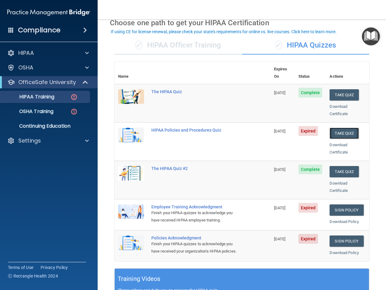
click at [340, 129] on button "Take Quiz" at bounding box center [343, 133] width 29 height 11
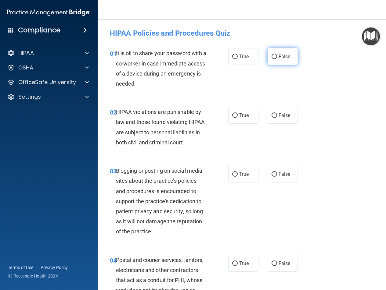
click at [275, 56] on label "False" at bounding box center [283, 56] width 30 height 17
click at [275, 56] on input "False" at bounding box center [274, 57] width 5 height 5
radio input "true"
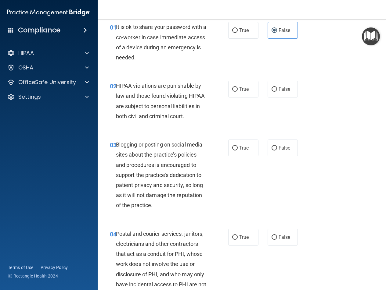
scroll to position [61, 0]
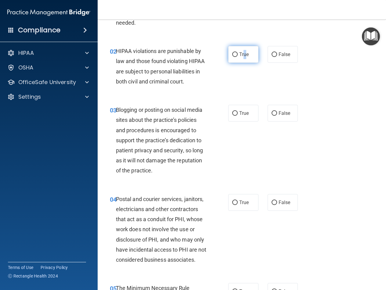
click at [245, 59] on label "True" at bounding box center [243, 54] width 30 height 17
click at [233, 59] on label "True" at bounding box center [243, 54] width 30 height 17
click at [233, 57] on input "True" at bounding box center [234, 54] width 5 height 5
radio input "true"
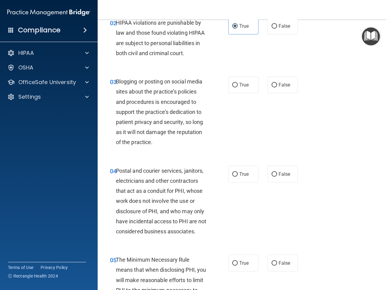
scroll to position [122, 0]
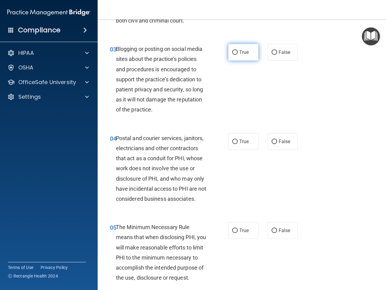
click at [235, 61] on label "True" at bounding box center [243, 52] width 30 height 17
click at [235, 55] on input "True" at bounding box center [234, 52] width 5 height 5
radio input "true"
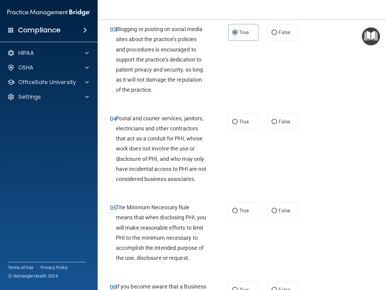
scroll to position [153, 0]
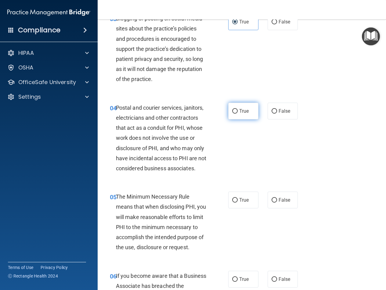
click at [254, 120] on label "True" at bounding box center [243, 111] width 30 height 17
click at [238, 114] on input "True" at bounding box center [234, 111] width 5 height 5
radio input "true"
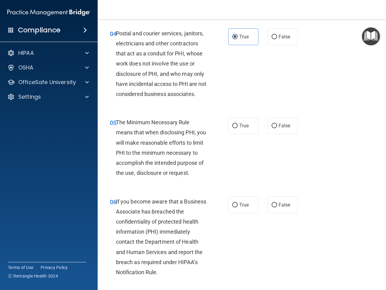
scroll to position [214, 0]
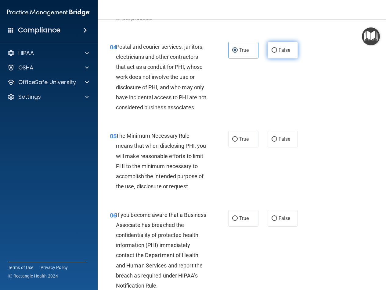
click at [285, 53] on span "False" at bounding box center [285, 50] width 12 height 6
click at [277, 53] on input "False" at bounding box center [274, 50] width 5 height 5
radio input "true"
radio input "false"
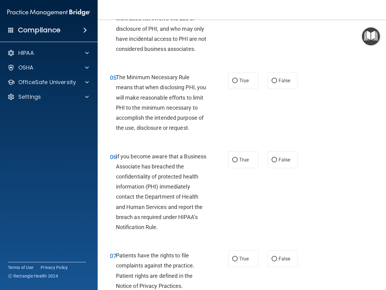
scroll to position [275, 0]
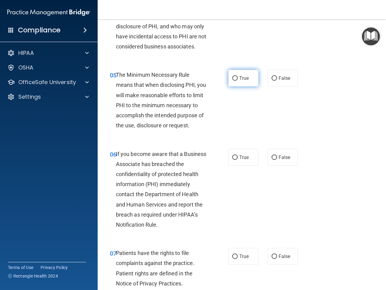
click at [232, 81] on input "True" at bounding box center [234, 78] width 5 height 5
radio input "true"
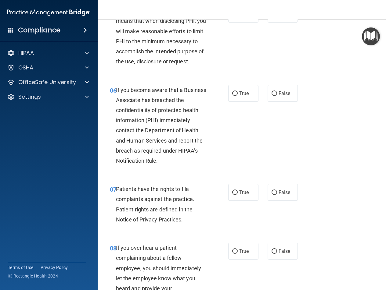
scroll to position [397, 0]
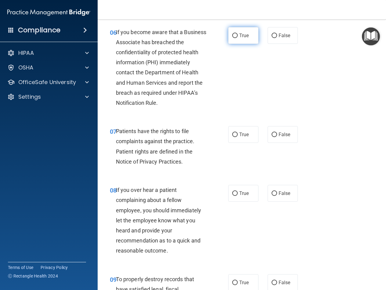
click at [235, 44] on label "True" at bounding box center [243, 35] width 30 height 17
click at [235, 38] on input "True" at bounding box center [234, 36] width 5 height 5
radio input "true"
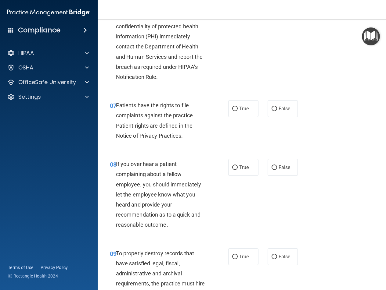
scroll to position [458, 0]
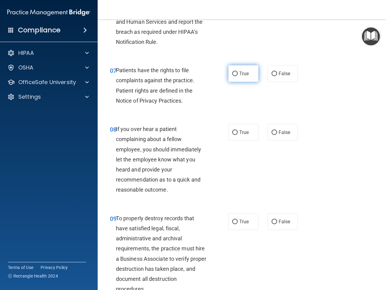
click at [253, 82] on label "True" at bounding box center [243, 73] width 30 height 17
click at [238, 76] on input "True" at bounding box center [234, 74] width 5 height 5
radio input "true"
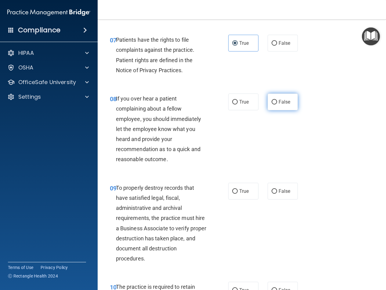
click at [279, 110] on label "False" at bounding box center [283, 102] width 30 height 17
click at [277, 105] on input "False" at bounding box center [274, 102] width 5 height 5
radio input "true"
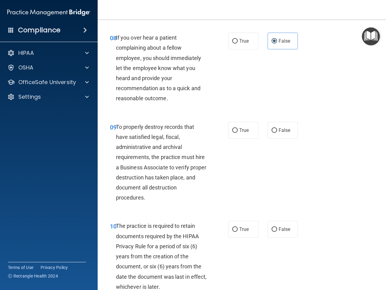
scroll to position [580, 0]
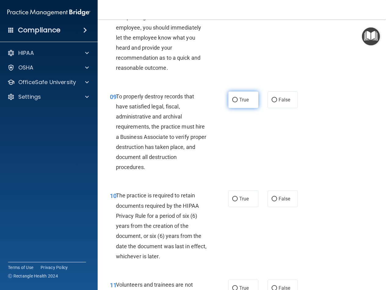
click at [235, 108] on label "True" at bounding box center [243, 100] width 30 height 17
click at [235, 103] on input "True" at bounding box center [234, 100] width 5 height 5
radio input "true"
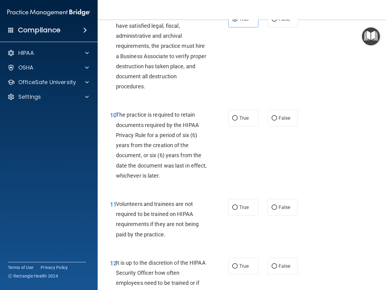
scroll to position [671, 0]
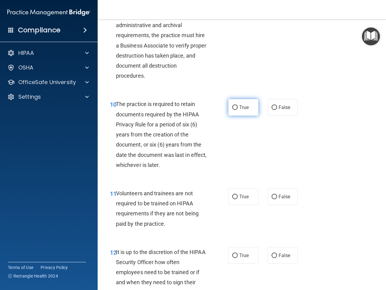
click at [236, 116] on label "True" at bounding box center [243, 107] width 30 height 17
click at [236, 110] on input "True" at bounding box center [234, 108] width 5 height 5
radio input "true"
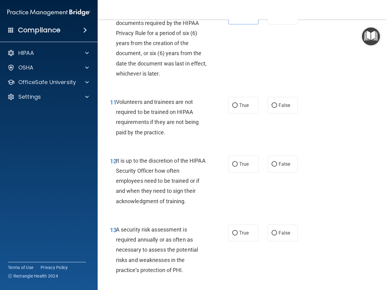
scroll to position [793, 0]
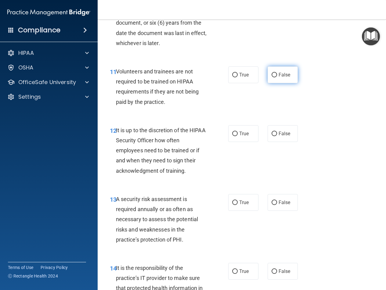
click at [274, 83] on label "False" at bounding box center [283, 75] width 30 height 17
click at [274, 77] on input "False" at bounding box center [274, 75] width 5 height 5
radio input "true"
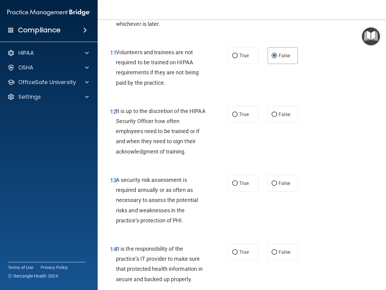
scroll to position [854, 0]
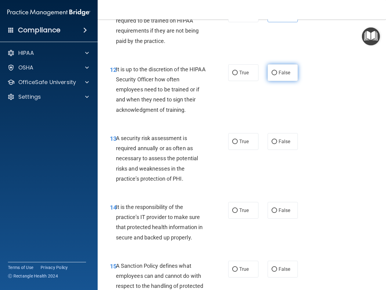
click at [280, 81] on label "False" at bounding box center [283, 72] width 30 height 17
click at [277, 75] on input "False" at bounding box center [274, 73] width 5 height 5
radio input "true"
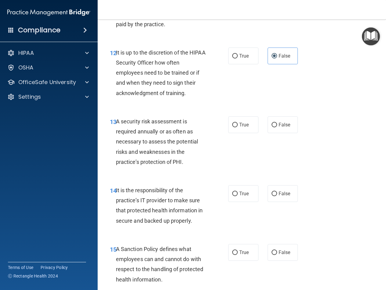
scroll to position [885, 0]
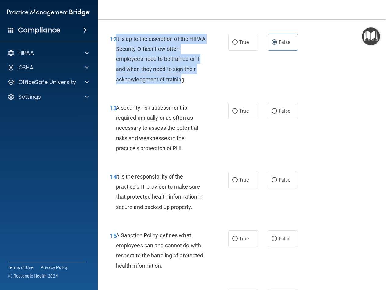
drag, startPoint x: 177, startPoint y: 112, endPoint x: 115, endPoint y: 70, distance: 74.2
click at [115, 70] on div "12 It is up to the discretion of the HIPAA Security Officer how often employees…" at bounding box center [169, 61] width 137 height 54
drag, startPoint x: 117, startPoint y: 71, endPoint x: 120, endPoint y: 74, distance: 3.7
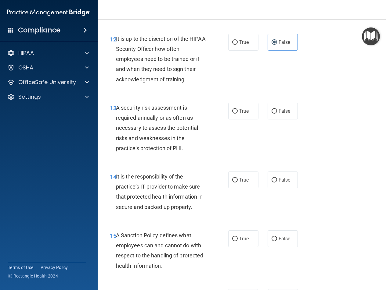
click at [274, 95] on div "12 It is up to the discretion of the HIPAA Security Officer how often employees…" at bounding box center [241, 60] width 273 height 69
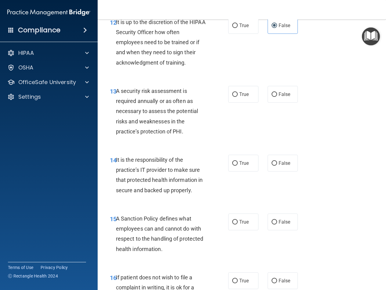
scroll to position [946, 0]
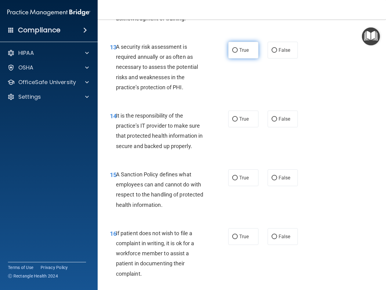
click at [248, 59] on label "True" at bounding box center [243, 50] width 30 height 17
click at [238, 53] on input "True" at bounding box center [234, 50] width 5 height 5
radio input "true"
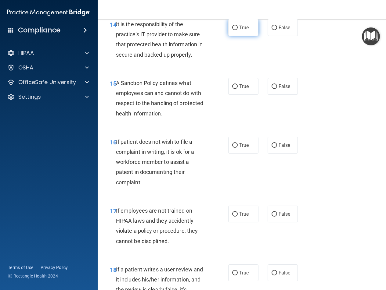
click at [235, 36] on label "True" at bounding box center [243, 27] width 30 height 17
click at [235, 30] on input "True" at bounding box center [234, 28] width 5 height 5
radio input "true"
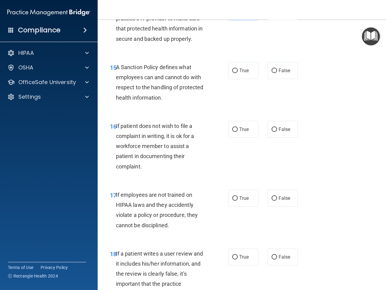
scroll to position [1068, 0]
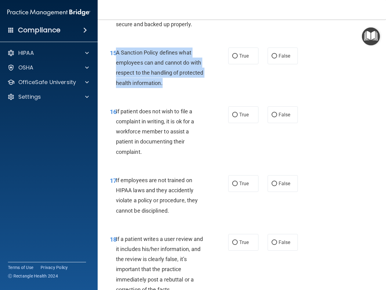
drag, startPoint x: 169, startPoint y: 113, endPoint x: 117, endPoint y: 84, distance: 60.5
click at [117, 84] on div "A Sanction Policy defines what employees can and cannot do with respect to the …" at bounding box center [163, 68] width 95 height 41
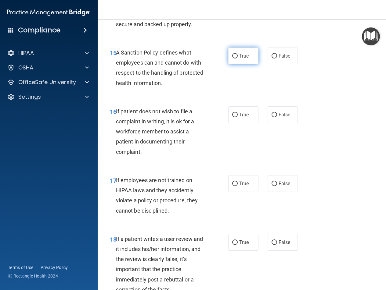
click at [243, 59] on span "True" at bounding box center [243, 56] width 9 height 6
click at [238, 59] on input "True" at bounding box center [234, 56] width 5 height 5
radio input "true"
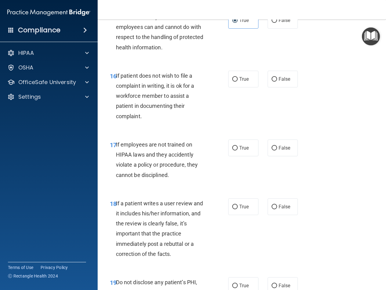
scroll to position [1159, 0]
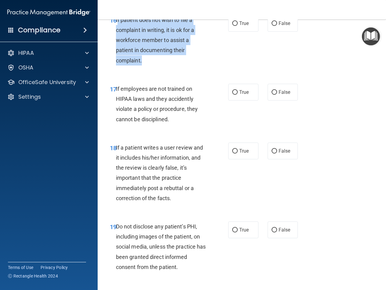
drag, startPoint x: 143, startPoint y: 94, endPoint x: 117, endPoint y: 52, distance: 49.9
click at [117, 52] on div "If patient does not wish to file a complaint in writing, it is ok for a workfor…" at bounding box center [163, 40] width 95 height 51
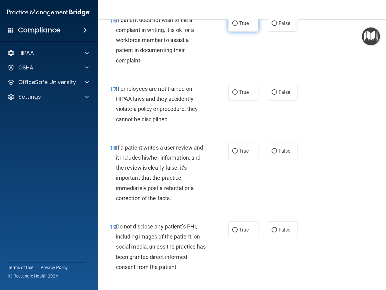
click at [248, 32] on label "True" at bounding box center [243, 23] width 30 height 17
click at [238, 26] on input "True" at bounding box center [234, 23] width 5 height 5
radio input "true"
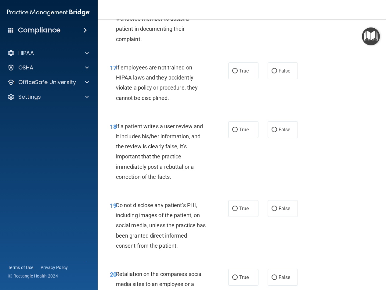
scroll to position [1190, 0]
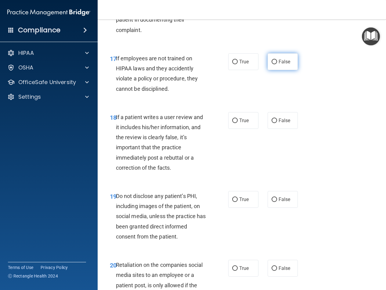
click at [281, 70] on label "False" at bounding box center [283, 61] width 30 height 17
click at [277, 64] on input "False" at bounding box center [274, 62] width 5 height 5
radio input "true"
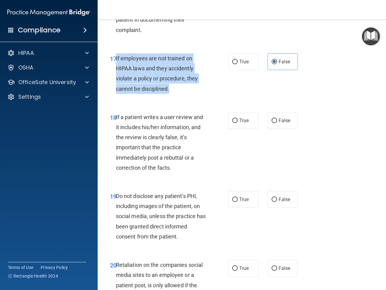
drag, startPoint x: 169, startPoint y: 117, endPoint x: 116, endPoint y: 90, distance: 59.2
click at [116, 90] on div "If employees are not trained on HIPAA laws and they accidently violate a policy…" at bounding box center [163, 73] width 95 height 41
click at [204, 94] on div "If employees are not trained on HIPAA laws and they accidently violate a policy…" at bounding box center [163, 73] width 95 height 41
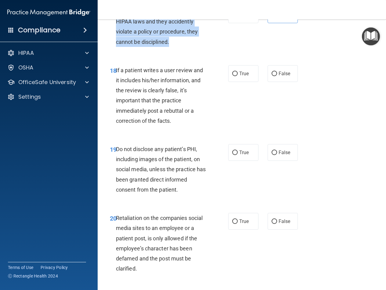
scroll to position [1251, 0]
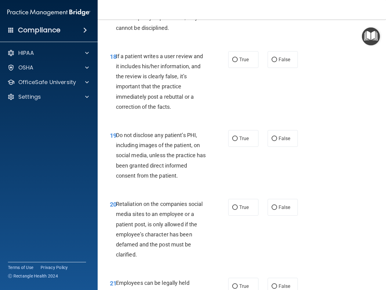
click at [182, 76] on div "18 If a patient writes a user review and it includes his/her information, and t…" at bounding box center [241, 83] width 273 height 79
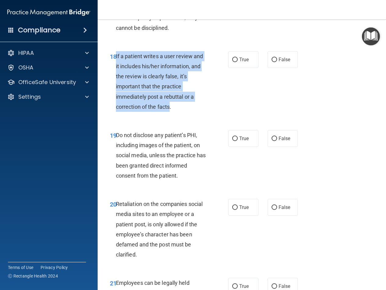
drag, startPoint x: 171, startPoint y: 138, endPoint x: 116, endPoint y: 88, distance: 74.3
click at [116, 88] on span "If a patient writes a user review and it includes his/her information, and the …" at bounding box center [159, 81] width 87 height 57
drag, startPoint x: 121, startPoint y: 90, endPoint x: 124, endPoint y: 92, distance: 3.5
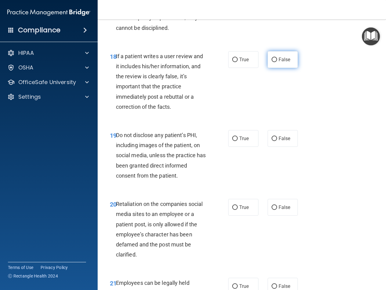
click at [268, 68] on label "False" at bounding box center [283, 59] width 30 height 17
click at [272, 62] on input "False" at bounding box center [274, 60] width 5 height 5
radio input "true"
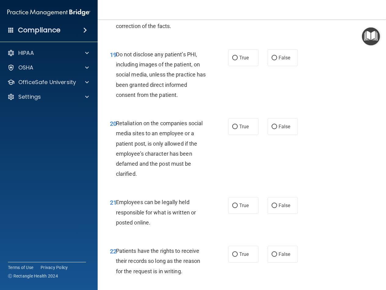
scroll to position [1342, 0]
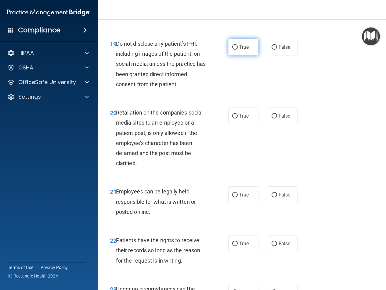
click at [245, 50] on span "True" at bounding box center [243, 47] width 9 height 6
click at [238, 50] on input "True" at bounding box center [234, 47] width 5 height 5
radio input "true"
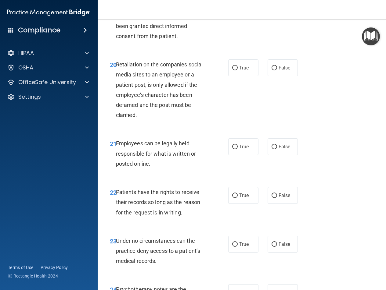
scroll to position [1434, 0]
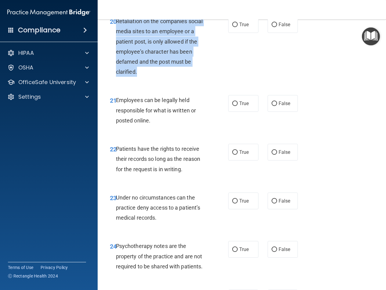
drag, startPoint x: 131, startPoint y: 100, endPoint x: 116, endPoint y: 52, distance: 50.8
click at [116, 52] on div "Retaliation on the companies social media sites to an employee or a patient pos…" at bounding box center [163, 46] width 95 height 61
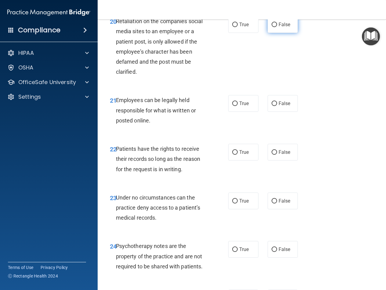
click at [271, 33] on label "False" at bounding box center [283, 24] width 30 height 17
click at [272, 27] on input "False" at bounding box center [274, 25] width 5 height 5
radio input "true"
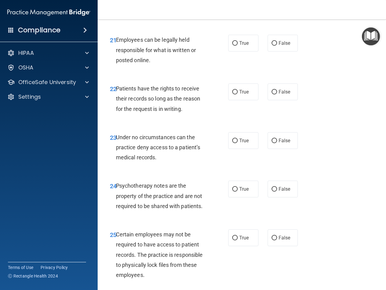
scroll to position [1495, 0]
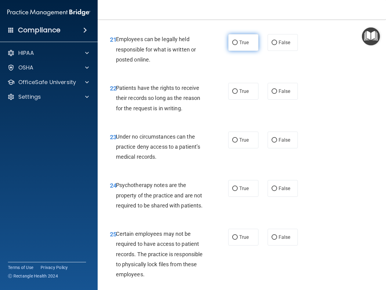
click at [246, 51] on label "True" at bounding box center [243, 42] width 30 height 17
click at [238, 45] on input "True" at bounding box center [234, 43] width 5 height 5
radio input "true"
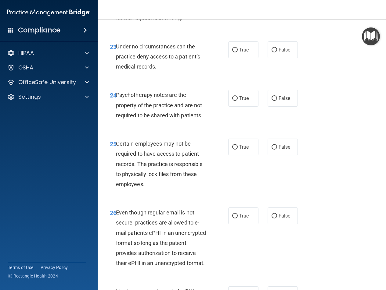
scroll to position [1586, 0]
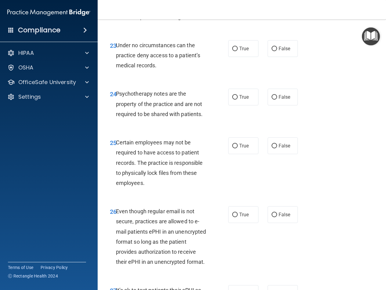
click at [234, 8] on label "True" at bounding box center [243, -1] width 30 height 17
click at [234, 2] on input "True" at bounding box center [234, 0] width 5 height 5
radio input "true"
click at [248, 57] on label "True" at bounding box center [243, 48] width 30 height 17
click at [238, 51] on input "True" at bounding box center [234, 49] width 5 height 5
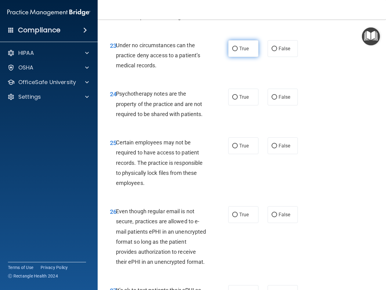
radio input "true"
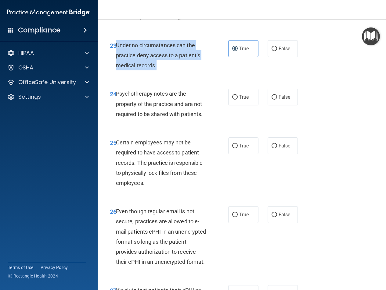
drag, startPoint x: 157, startPoint y: 97, endPoint x: 117, endPoint y: 77, distance: 45.0
click at [117, 71] on div "Under no circumstances can the practice deny access to a patient’s medical reco…" at bounding box center [163, 55] width 95 height 31
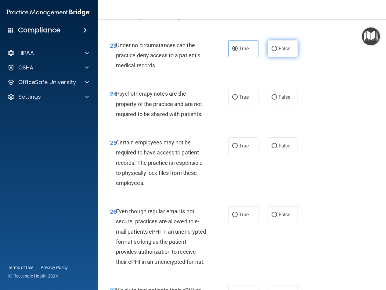
click at [268, 57] on label "False" at bounding box center [283, 48] width 30 height 17
click at [272, 51] on input "False" at bounding box center [274, 49] width 5 height 5
radio input "true"
radio input "false"
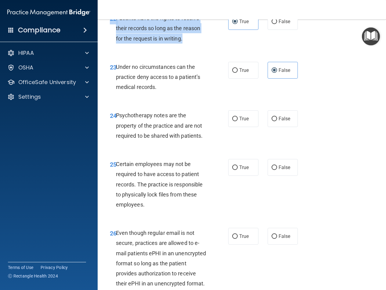
scroll to position [1561, 0]
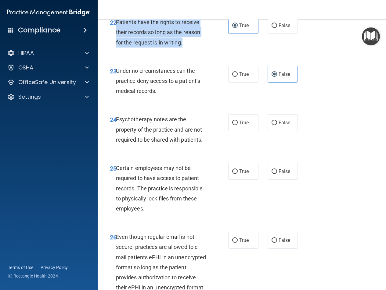
drag, startPoint x: 187, startPoint y: 49, endPoint x: 117, endPoint y: 50, distance: 70.8
click at [117, 48] on div "Patients have the rights to receive their records so long as the reason for the…" at bounding box center [163, 32] width 95 height 31
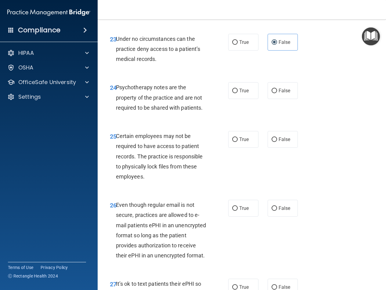
scroll to position [1622, 0]
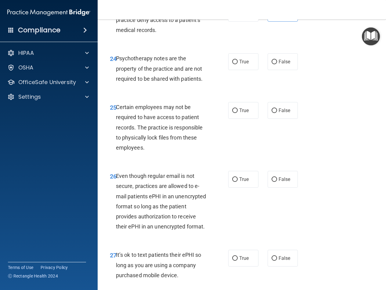
click at [168, 82] on span "Psychotherapy notes are the property of the practice and are not required to be…" at bounding box center [159, 68] width 87 height 27
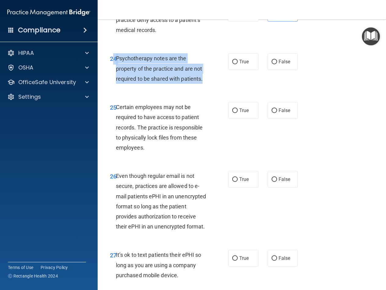
drag, startPoint x: 204, startPoint y: 110, endPoint x: 115, endPoint y: 90, distance: 91.6
click at [115, 87] on div "24 Psychotherapy notes are the property of the practice and are not required to…" at bounding box center [169, 70] width 137 height 34
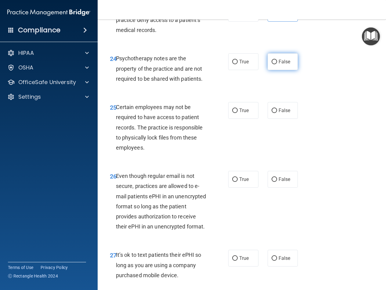
click at [270, 70] on label "False" at bounding box center [283, 61] width 30 height 17
click at [272, 64] on input "False" at bounding box center [274, 62] width 5 height 5
radio input "true"
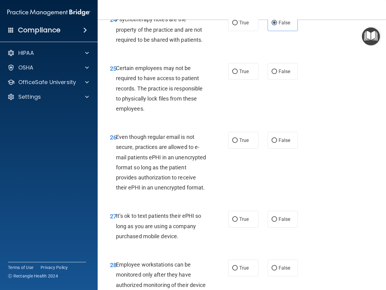
scroll to position [1713, 0]
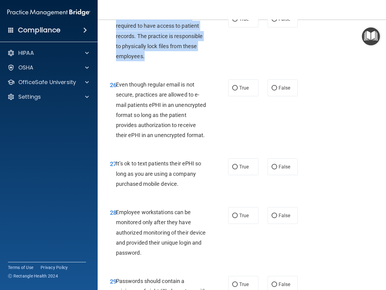
drag, startPoint x: 145, startPoint y: 89, endPoint x: 117, endPoint y: 48, distance: 49.4
click at [117, 48] on div "Certain employees may not be required to have access to patient records. The pr…" at bounding box center [163, 36] width 95 height 51
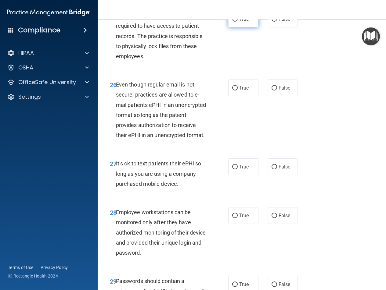
click at [242, 27] on label "True" at bounding box center [243, 19] width 30 height 17
click at [238, 22] on input "True" at bounding box center [234, 19] width 5 height 5
radio input "true"
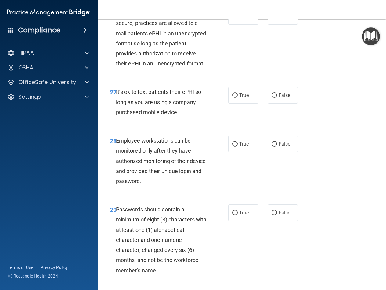
scroll to position [1774, 0]
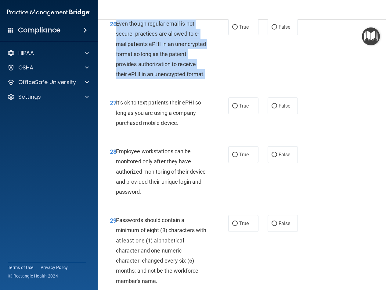
drag, startPoint x: 134, startPoint y: 114, endPoint x: 117, endPoint y: 55, distance: 62.2
click at [117, 55] on div "Even though regular email is not secure, practices are allowed to e-mail patien…" at bounding box center [163, 49] width 95 height 61
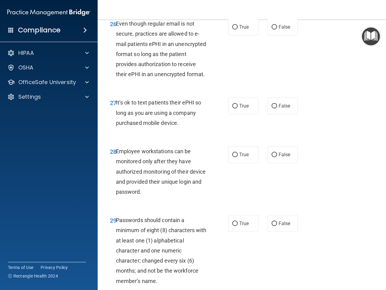
drag, startPoint x: 247, startPoint y: 59, endPoint x: 241, endPoint y: 69, distance: 12.0
click at [247, 35] on label "True" at bounding box center [243, 27] width 30 height 17
click at [238, 30] on input "True" at bounding box center [234, 27] width 5 height 5
radio input "true"
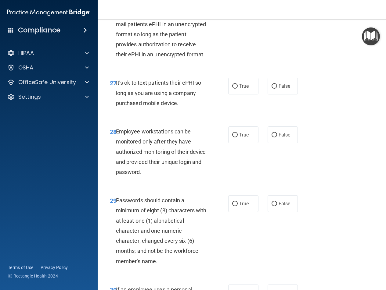
scroll to position [1805, 0]
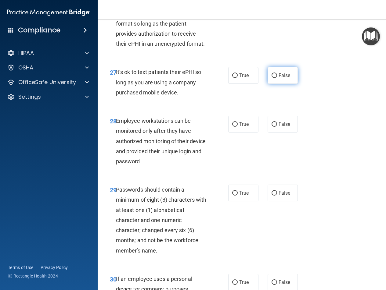
click at [279, 78] on span "False" at bounding box center [285, 76] width 12 height 6
click at [277, 78] on input "False" at bounding box center [274, 76] width 5 height 5
radio input "true"
drag, startPoint x: 182, startPoint y: 133, endPoint x: 117, endPoint y: 113, distance: 68.3
click at [117, 98] on div "It’s ok to text patients their ePHI so long as you are using a company purchase…" at bounding box center [163, 82] width 95 height 31
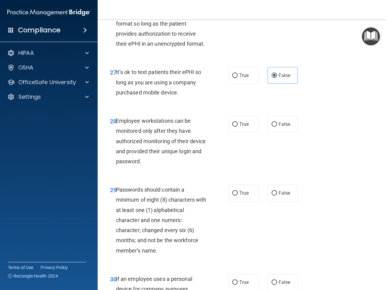
drag, startPoint x: 117, startPoint y: 113, endPoint x: 117, endPoint y: 108, distance: 5.2
click at [121, 106] on div "27 It’s ok to text patients their ePHI so long as you are using a company purch…" at bounding box center [241, 83] width 273 height 49
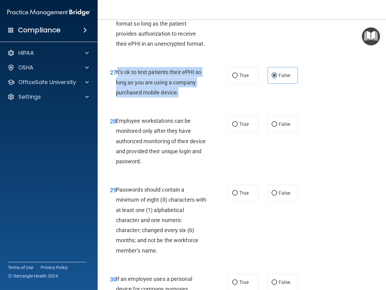
drag, startPoint x: 116, startPoint y: 111, endPoint x: 178, endPoint y: 132, distance: 64.6
click at [178, 95] on span "It’s ok to text patients their ePHI so long as you are using a company purchase…" at bounding box center [158, 82] width 85 height 27
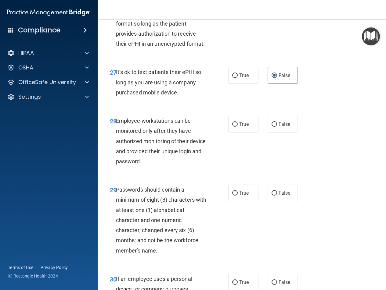
click at [163, 152] on div "28 Employee workstations can be monitored only after they have authorized monit…" at bounding box center [241, 142] width 273 height 69
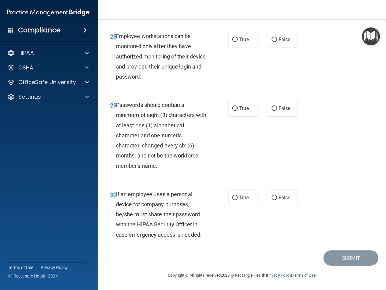
scroll to position [1896, 0]
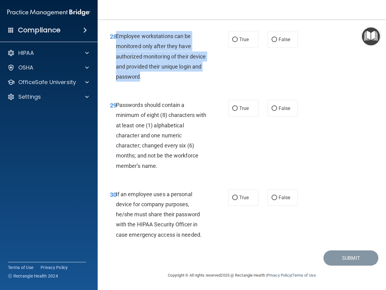
drag, startPoint x: 163, startPoint y: 112, endPoint x: 117, endPoint y: 71, distance: 61.6
click at [117, 71] on span "Employee workstations can be monitored only after they have authorized monitori…" at bounding box center [161, 56] width 90 height 47
click at [272, 42] on input "False" at bounding box center [274, 40] width 5 height 5
radio input "true"
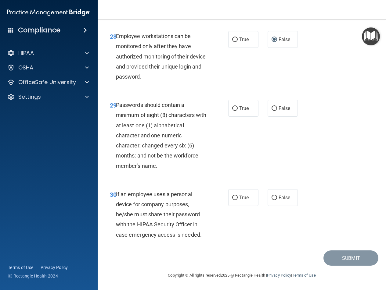
click at [176, 138] on span "Passwords should contain a minimum of eight (8) characters with at least one (1…" at bounding box center [161, 135] width 91 height 67
drag, startPoint x: 239, startPoint y: 106, endPoint x: 234, endPoint y: 110, distance: 7.2
click at [239, 106] on span "True" at bounding box center [243, 109] width 9 height 6
click at [238, 106] on input "True" at bounding box center [234, 108] width 5 height 5
radio input "true"
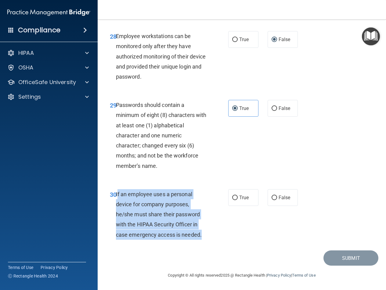
drag, startPoint x: 205, startPoint y: 234, endPoint x: 117, endPoint y: 196, distance: 96.7
click at [117, 196] on div "If an employee uses a personal device for company purposes, he/she must share t…" at bounding box center [163, 214] width 95 height 51
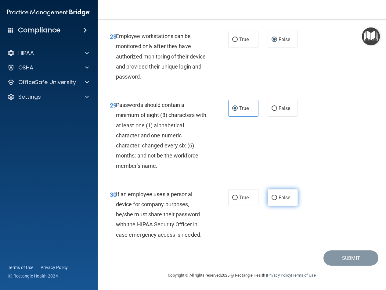
click at [283, 201] on label "False" at bounding box center [283, 197] width 30 height 17
click at [277, 200] on input "False" at bounding box center [274, 198] width 5 height 5
radio input "true"
click at [342, 258] on button "Submit" at bounding box center [350, 259] width 55 height 16
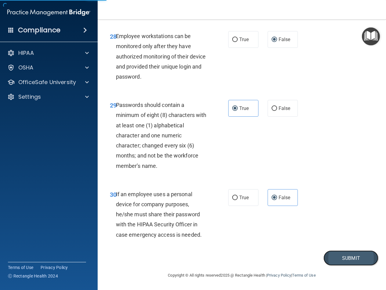
click at [343, 256] on button "Submit" at bounding box center [350, 259] width 55 height 16
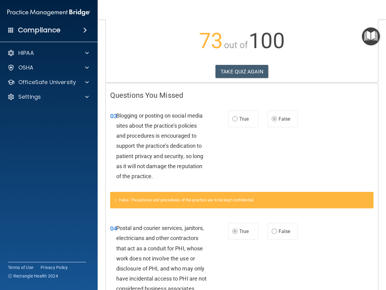
scroll to position [61, 0]
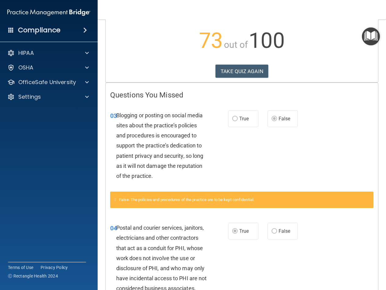
click at [190, 156] on span "Blogging or posting on social media sites about the practice’s policies and pro…" at bounding box center [159, 145] width 87 height 67
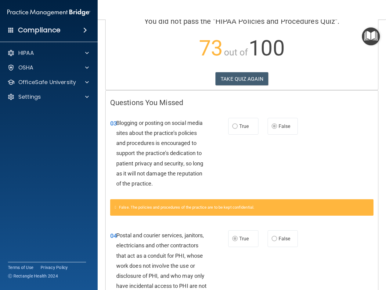
scroll to position [0, 0]
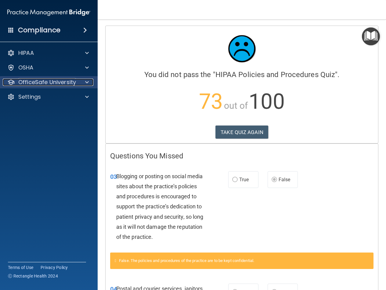
click at [79, 85] on div at bounding box center [85, 82] width 15 height 7
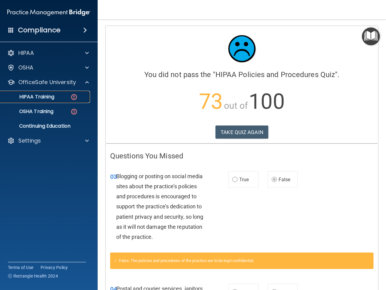
click at [57, 100] on link "HIPAA Training" at bounding box center [42, 97] width 96 height 12
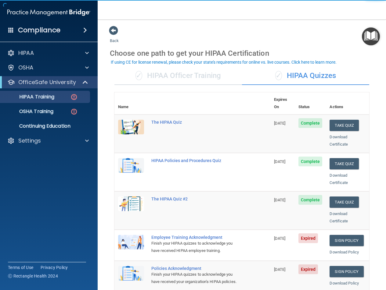
click at [100, 171] on main "Back Choose one path to get your HIPAA Certification ✓ HIPAA Officer Training ✓…" at bounding box center [242, 155] width 288 height 271
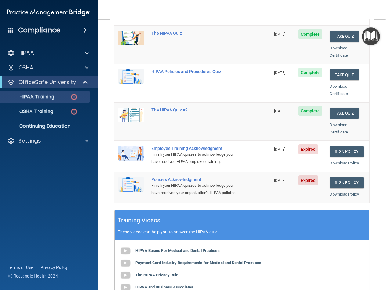
scroll to position [92, 0]
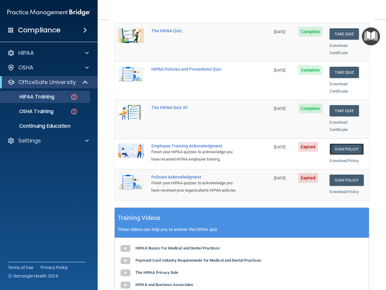
click at [332, 144] on link "Sign Policy" at bounding box center [346, 149] width 34 height 11
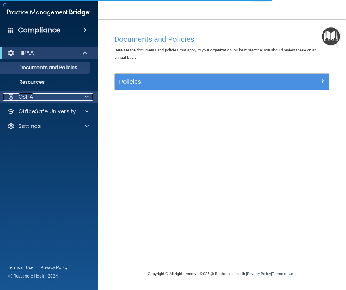
click at [82, 96] on div at bounding box center [85, 96] width 15 height 7
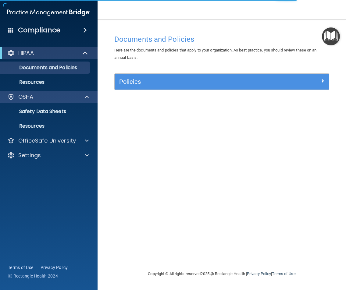
click at [80, 102] on div "OSHA" at bounding box center [49, 97] width 98 height 12
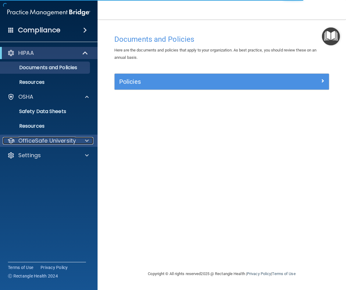
click at [61, 140] on p "OfficeSafe University" at bounding box center [47, 140] width 58 height 7
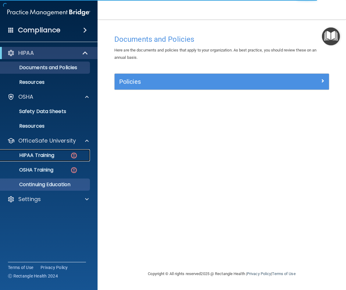
click at [63, 155] on div "HIPAA Training" at bounding box center [45, 156] width 83 height 6
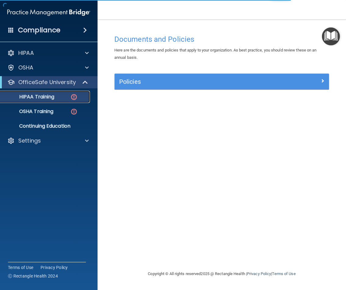
click at [70, 100] on img at bounding box center [74, 97] width 8 height 8
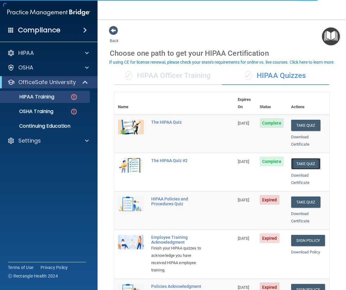
click at [309, 158] on button "Take Quiz" at bounding box center [305, 163] width 29 height 11
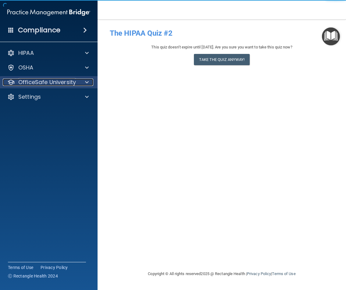
click at [59, 85] on p "OfficeSafe University" at bounding box center [47, 82] width 58 height 7
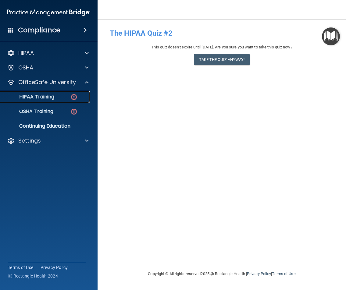
click at [59, 98] on div "HIPAA Training" at bounding box center [45, 97] width 83 height 6
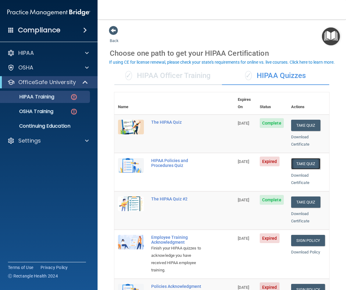
click at [306, 158] on button "Take Quiz" at bounding box center [305, 163] width 29 height 11
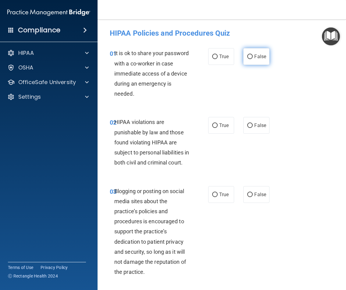
click at [243, 58] on label "False" at bounding box center [256, 56] width 26 height 17
click at [247, 58] on input "False" at bounding box center [249, 57] width 5 height 5
radio input "true"
click at [221, 127] on span "True" at bounding box center [223, 126] width 9 height 6
click at [218, 127] on input "True" at bounding box center [214, 126] width 5 height 5
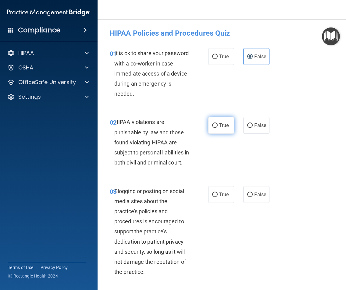
radio input "true"
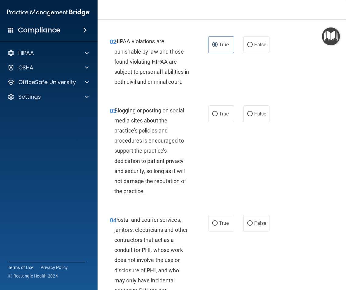
scroll to position [92, 0]
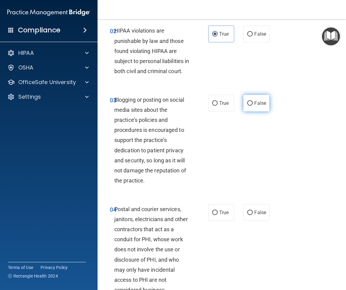
click at [252, 110] on label "False" at bounding box center [256, 103] width 26 height 17
click at [252, 106] on input "False" at bounding box center [249, 103] width 5 height 5
radio input "true"
click at [219, 220] on label "True" at bounding box center [221, 212] width 26 height 17
click at [218, 215] on input "True" at bounding box center [214, 213] width 5 height 5
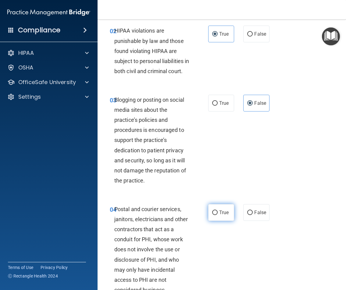
radio input "true"
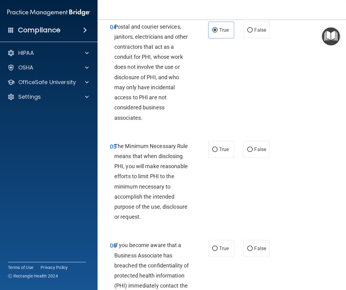
scroll to position [275, 0]
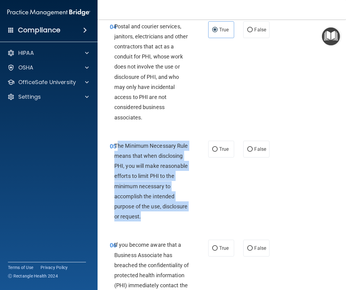
drag, startPoint x: 143, startPoint y: 228, endPoint x: 115, endPoint y: 158, distance: 75.5
click at [115, 158] on div "The Minimum Necessary Rule means that when disclosing PHI, you will make reason…" at bounding box center [154, 181] width 81 height 81
drag, startPoint x: 113, startPoint y: 155, endPoint x: 147, endPoint y: 213, distance: 66.9
click at [214, 154] on label "True" at bounding box center [221, 149] width 26 height 17
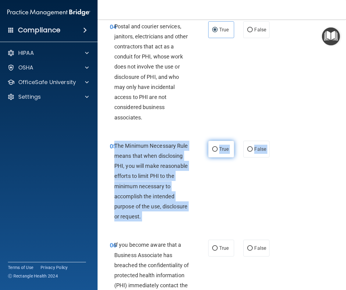
click at [214, 152] on input "True" at bounding box center [214, 149] width 5 height 5
radio input "true"
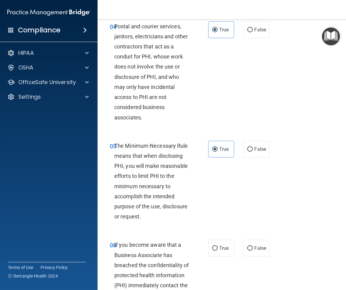
click at [218, 130] on div "04 Postal and courier services, janitors, electricians and other contractors th…" at bounding box center [221, 74] width 233 height 120
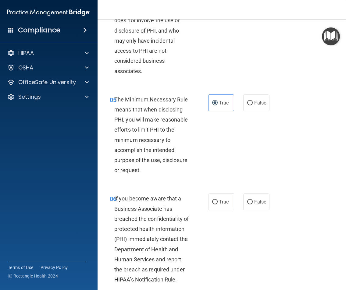
scroll to position [336, 0]
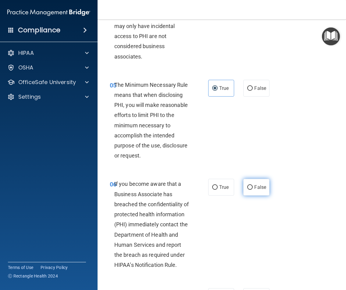
click at [255, 196] on label "False" at bounding box center [256, 187] width 26 height 17
click at [253, 190] on input "False" at bounding box center [249, 187] width 5 height 5
radio input "true"
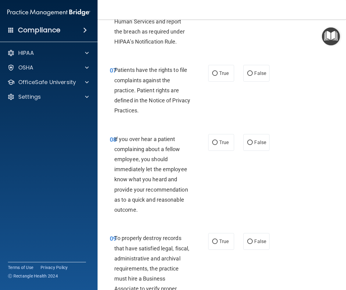
scroll to position [610, 0]
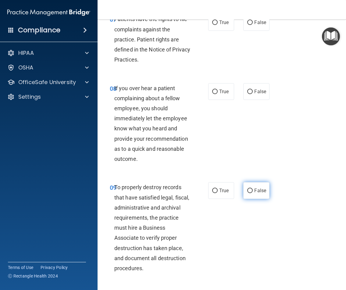
click at [249, 193] on input "False" at bounding box center [249, 191] width 5 height 5
radio input "true"
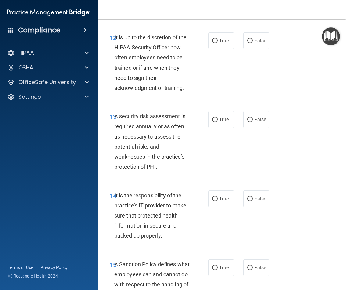
scroll to position [1068, 0]
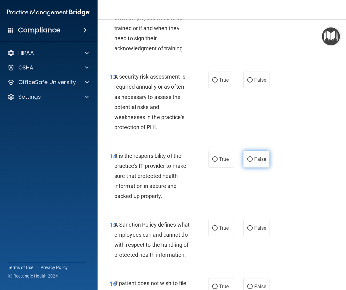
click at [247, 162] on input "False" at bounding box center [249, 159] width 5 height 5
radio input "true"
click at [245, 237] on label "False" at bounding box center [256, 228] width 26 height 17
click at [247, 231] on input "False" at bounding box center [249, 228] width 5 height 5
radio input "true"
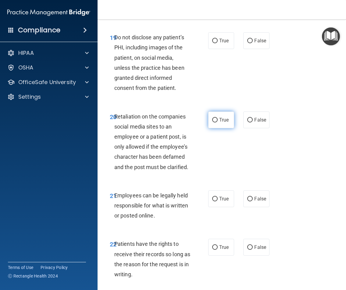
scroll to position [1586, 0]
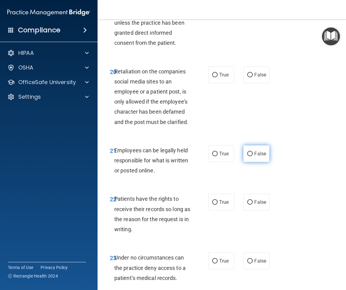
click at [256, 157] on span "False" at bounding box center [260, 154] width 12 height 6
click at [253, 156] on input "False" at bounding box center [249, 154] width 5 height 5
radio input "true"
click at [216, 211] on label "True" at bounding box center [221, 202] width 26 height 17
click at [216, 205] on input "True" at bounding box center [214, 202] width 5 height 5
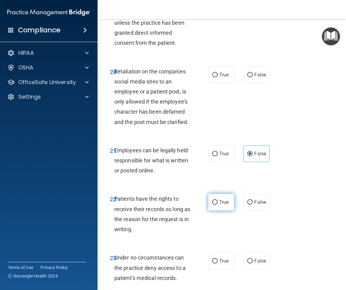
radio input "true"
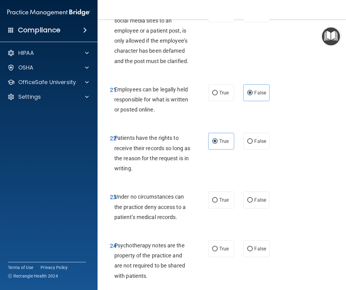
scroll to position [1708, 0]
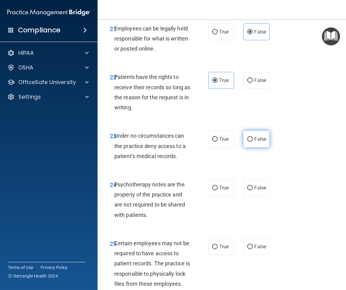
click at [255, 142] on span "False" at bounding box center [260, 139] width 12 height 6
click at [253, 142] on input "False" at bounding box center [249, 139] width 5 height 5
radio input "true"
click at [216, 196] on label "True" at bounding box center [221, 188] width 26 height 17
click at [216, 191] on input "True" at bounding box center [214, 188] width 5 height 5
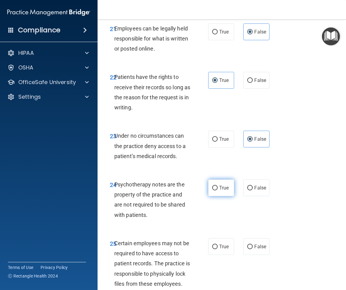
radio input "true"
click at [252, 89] on label "False" at bounding box center [256, 80] width 26 height 17
click at [252, 83] on input "False" at bounding box center [249, 80] width 5 height 5
radio input "true"
radio input "false"
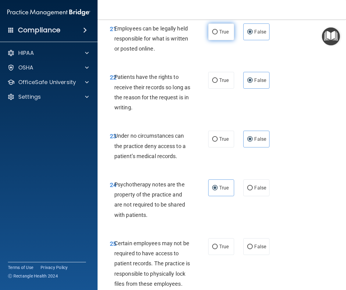
click at [216, 40] on label "True" at bounding box center [221, 31] width 26 height 17
click at [216, 34] on input "True" at bounding box center [214, 32] width 5 height 5
radio input "true"
radio input "false"
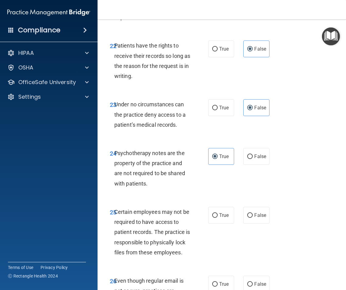
scroll to position [1769, 0]
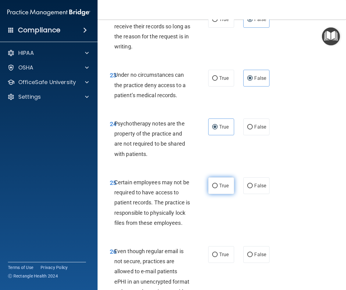
click at [232, 194] on label "True" at bounding box center [221, 186] width 26 height 17
click at [218, 189] on input "True" at bounding box center [214, 186] width 5 height 5
radio input "true"
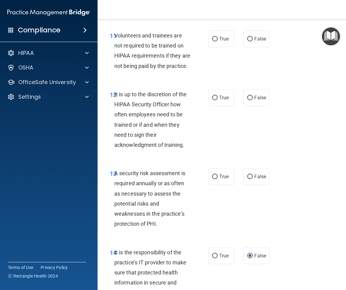
scroll to position [915, 0]
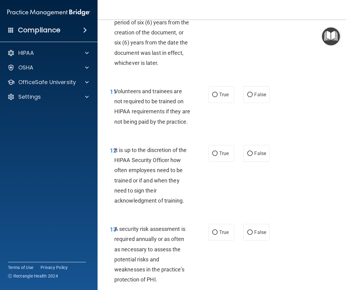
click at [311, 110] on div "11 Volunteers and trainees are not required to be trained on HIPAA requirements…" at bounding box center [221, 108] width 233 height 59
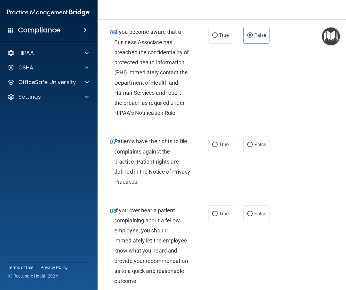
scroll to position [488, 0]
click at [221, 147] on span "True" at bounding box center [223, 145] width 9 height 6
click at [218, 147] on input "True" at bounding box center [214, 144] width 5 height 5
radio input "true"
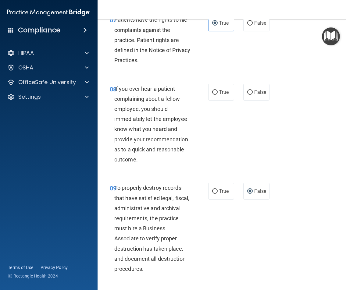
scroll to position [610, 0]
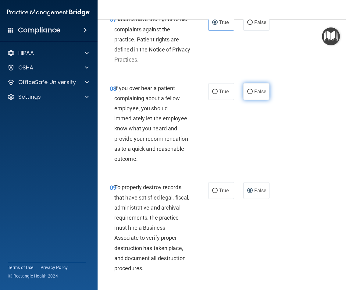
click at [259, 100] on label "False" at bounding box center [256, 91] width 26 height 17
click at [253, 94] on input "False" at bounding box center [249, 92] width 5 height 5
radio input "true"
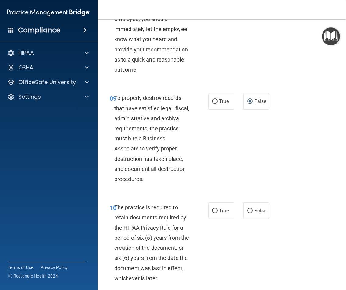
scroll to position [763, 0]
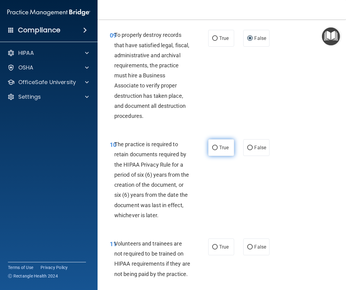
click at [219, 151] on span "True" at bounding box center [223, 148] width 9 height 6
click at [218, 150] on input "True" at bounding box center [214, 148] width 5 height 5
radio input "true"
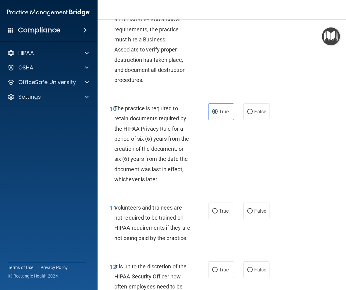
scroll to position [854, 0]
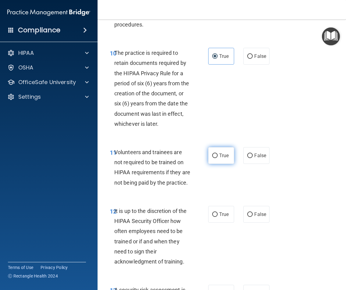
click at [227, 164] on label "True" at bounding box center [221, 155] width 26 height 17
click at [218, 158] on input "True" at bounding box center [214, 156] width 5 height 5
radio input "true"
click at [254, 159] on span "False" at bounding box center [260, 156] width 12 height 6
click at [252, 158] on input "False" at bounding box center [249, 156] width 5 height 5
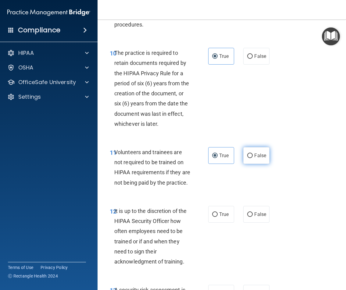
radio input "true"
radio input "false"
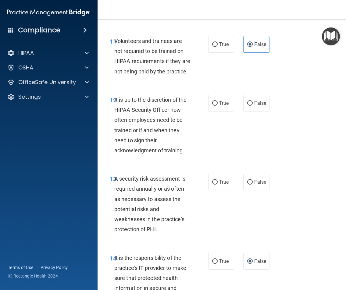
scroll to position [976, 0]
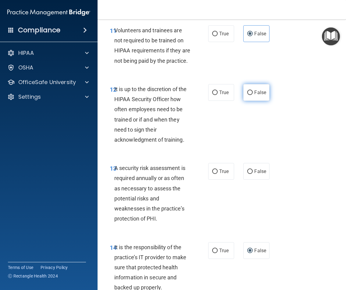
click at [251, 101] on label "False" at bounding box center [256, 92] width 26 height 17
click at [251, 95] on input "False" at bounding box center [249, 93] width 5 height 5
radio input "true"
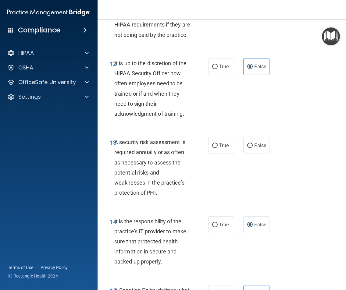
scroll to position [1037, 0]
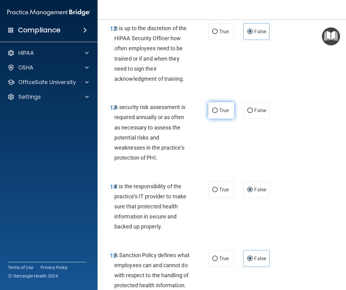
click at [219, 113] on span "True" at bounding box center [223, 111] width 9 height 6
click at [218, 113] on input "True" at bounding box center [214, 111] width 5 height 5
radio input "true"
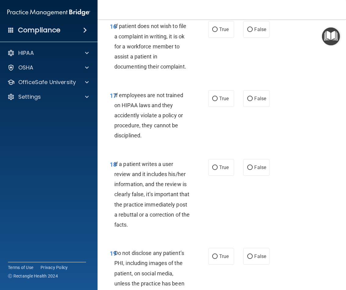
scroll to position [1281, 0]
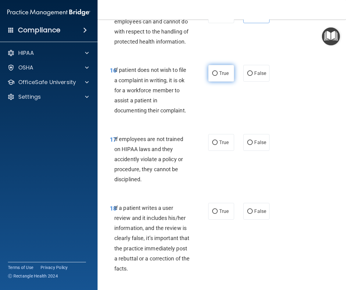
click at [217, 82] on label "True" at bounding box center [221, 73] width 26 height 17
click at [217, 76] on input "True" at bounding box center [214, 73] width 5 height 5
radio input "true"
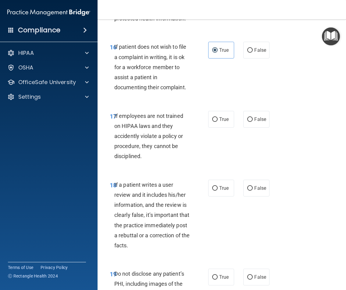
scroll to position [1342, 0]
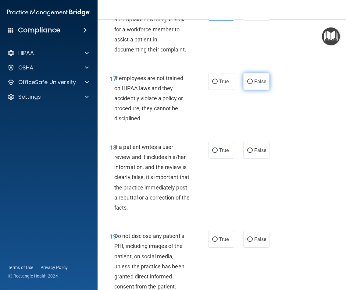
click at [264, 85] on span "False" at bounding box center [260, 82] width 12 height 6
click at [253, 84] on input "False" at bounding box center [249, 82] width 5 height 5
radio input "true"
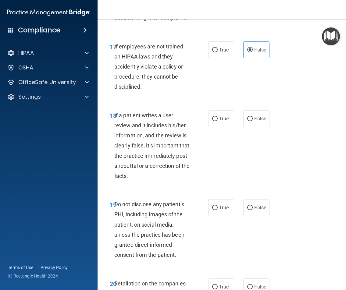
scroll to position [1403, 0]
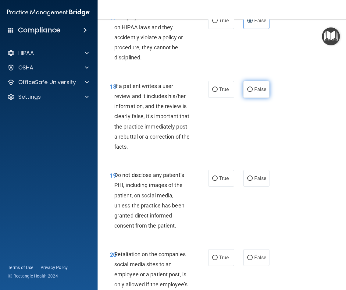
click at [252, 98] on label "False" at bounding box center [256, 89] width 26 height 17
click at [252, 92] on input "False" at bounding box center [249, 90] width 5 height 5
radio input "true"
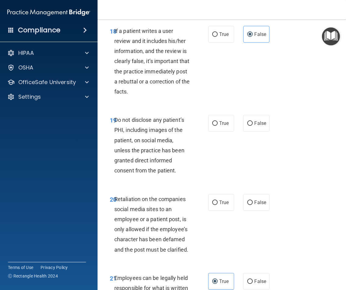
scroll to position [1464, 0]
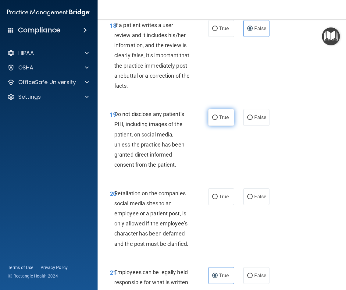
click at [227, 126] on label "True" at bounding box center [221, 117] width 26 height 17
click at [218, 120] on input "True" at bounding box center [214, 118] width 5 height 5
radio input "true"
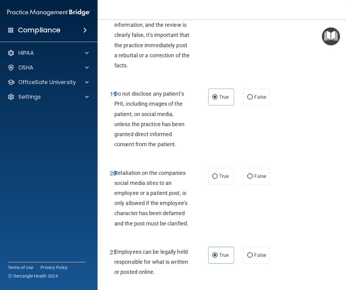
scroll to position [1525, 0]
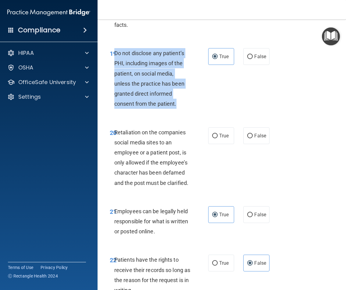
drag, startPoint x: 174, startPoint y: 134, endPoint x: 113, endPoint y: 85, distance: 78.1
click at [114, 85] on span "Do not disclose any patient’s PHI, including images of the patient, on social m…" at bounding box center [149, 78] width 70 height 57
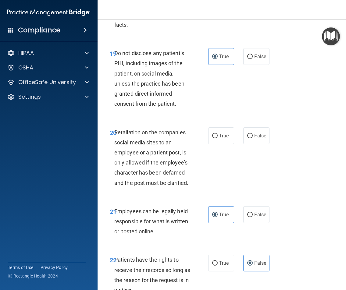
click at [275, 120] on div "19 Do not disclose any patient’s PHI, including images of the patient, on socia…" at bounding box center [221, 80] width 233 height 79
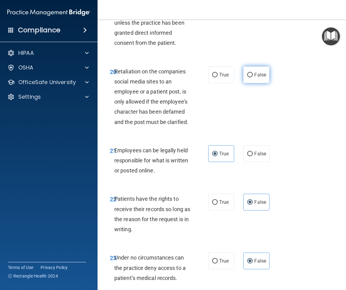
click at [251, 83] on label "False" at bounding box center [256, 75] width 26 height 17
click at [251, 77] on input "False" at bounding box center [249, 75] width 5 height 5
radio input "true"
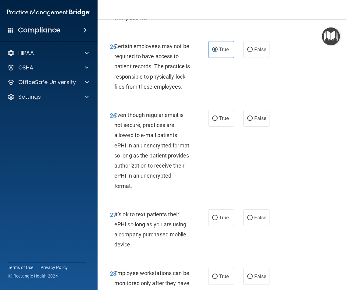
scroll to position [1983, 0]
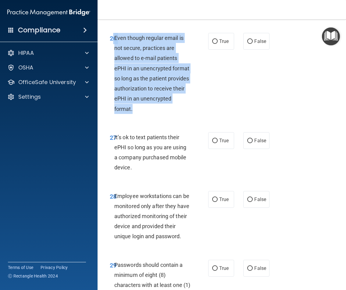
drag, startPoint x: 163, startPoint y: 152, endPoint x: 112, endPoint y: 80, distance: 88.0
click at [112, 80] on div "26 Even though regular email is not secure, practices are allowed to e-mail pat…" at bounding box center [159, 75] width 117 height 84
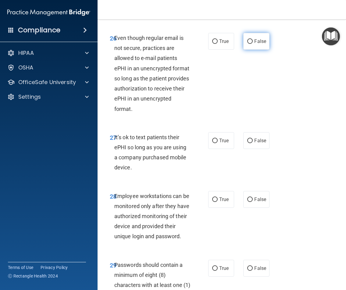
click at [251, 50] on label "False" at bounding box center [256, 41] width 26 height 17
click at [251, 44] on input "False" at bounding box center [249, 41] width 5 height 5
radio input "true"
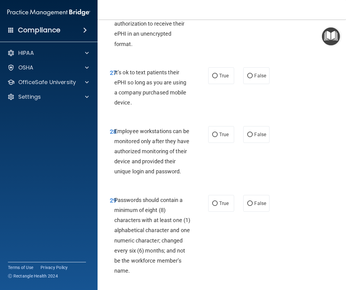
scroll to position [2074, 0]
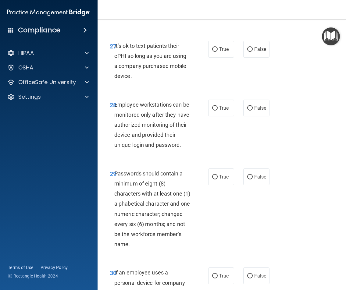
drag, startPoint x: 131, startPoint y: 119, endPoint x: 198, endPoint y: 100, distance: 69.6
click at [127, 81] on div "It’s ok to text patients their ePHI so long as you are using a company purchase…" at bounding box center [154, 61] width 81 height 41
click at [255, 58] on label "False" at bounding box center [256, 49] width 26 height 17
click at [253, 52] on input "False" at bounding box center [249, 49] width 5 height 5
radio input "true"
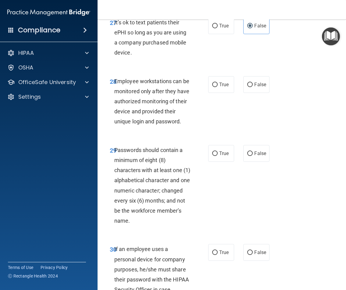
scroll to position [2135, 0]
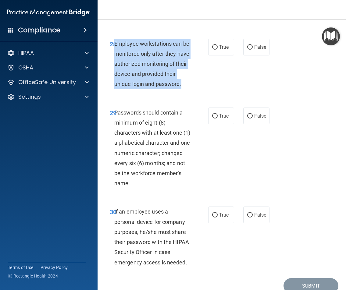
drag, startPoint x: 182, startPoint y: 126, endPoint x: 113, endPoint y: 82, distance: 81.1
click at [114, 82] on div "Employee workstations can be monitored only after they have authorized monitori…" at bounding box center [154, 64] width 81 height 51
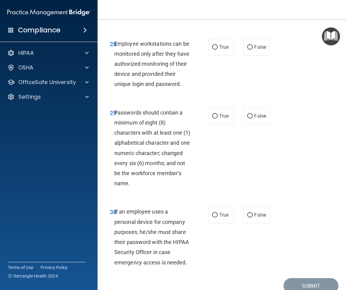
click at [256, 97] on div "28 Employee workstations can be monitored only after they have authorized monit…" at bounding box center [221, 65] width 233 height 69
click at [254, 56] on label "False" at bounding box center [256, 47] width 26 height 17
click at [253, 50] on input "False" at bounding box center [249, 47] width 5 height 5
radio input "true"
click at [212, 119] on input "True" at bounding box center [214, 116] width 5 height 5
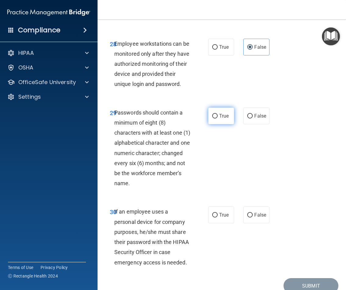
radio input "true"
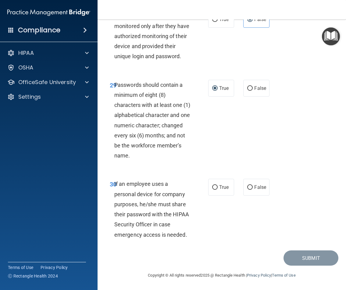
scroll to position [2204, 0]
click at [247, 186] on input "False" at bounding box center [249, 187] width 5 height 5
radio input "true"
click at [297, 256] on button "Submit" at bounding box center [311, 259] width 55 height 16
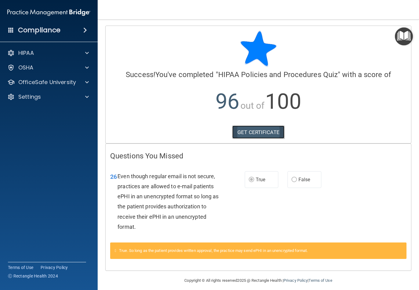
click at [236, 138] on link "GET CERTIFICATE" at bounding box center [258, 132] width 52 height 13
click at [275, 87] on p "96 out of 100" at bounding box center [258, 101] width 296 height 39
drag, startPoint x: 286, startPoint y: 61, endPoint x: 284, endPoint y: 44, distance: 17.5
click at [286, 61] on div at bounding box center [258, 49] width 296 height 37
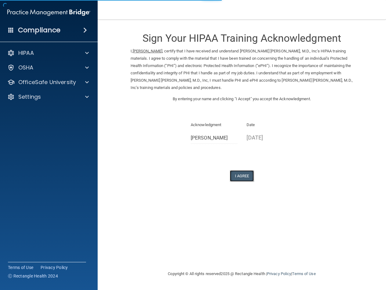
click at [247, 175] on button "I Agree" at bounding box center [242, 176] width 24 height 11
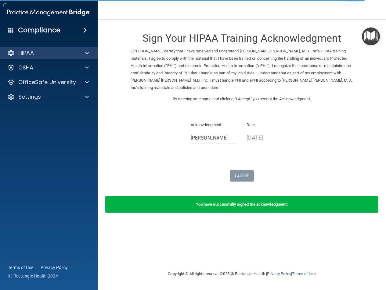
click at [59, 58] on div "HIPAA" at bounding box center [49, 53] width 98 height 12
click at [66, 53] on div "HIPAA" at bounding box center [41, 52] width 76 height 7
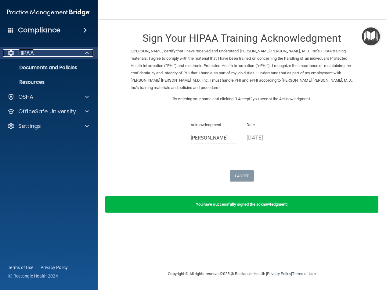
click at [68, 56] on div "HIPAA" at bounding box center [41, 52] width 76 height 7
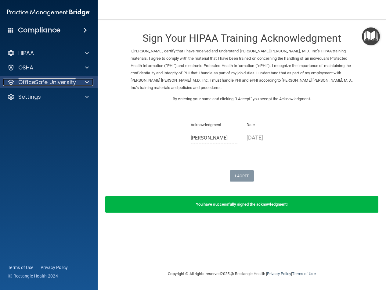
click at [59, 84] on p "OfficeSafe University" at bounding box center [47, 82] width 58 height 7
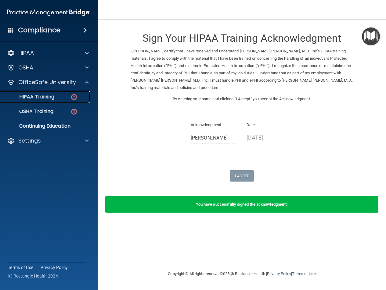
click at [60, 96] on div "HIPAA Training" at bounding box center [45, 97] width 83 height 6
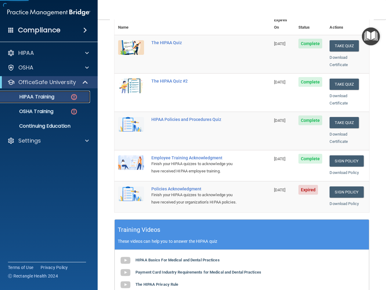
scroll to position [122, 0]
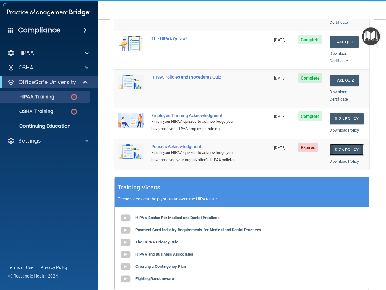
click at [348, 144] on link "Sign Policy" at bounding box center [346, 149] width 34 height 11
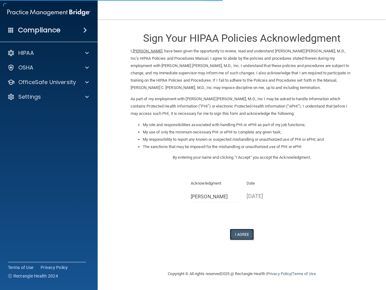
click at [245, 233] on button "I Agree" at bounding box center [242, 234] width 24 height 11
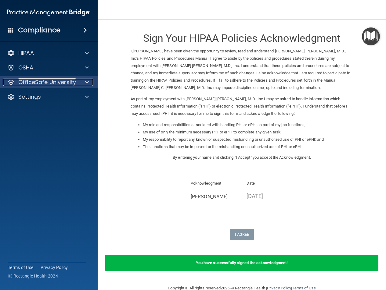
click at [80, 83] on div at bounding box center [85, 82] width 15 height 7
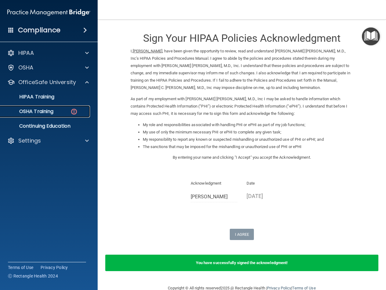
click at [59, 113] on div "OSHA Training" at bounding box center [45, 112] width 83 height 6
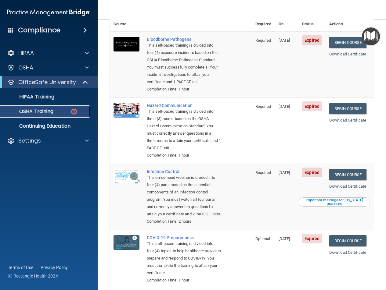
scroll to position [9, 0]
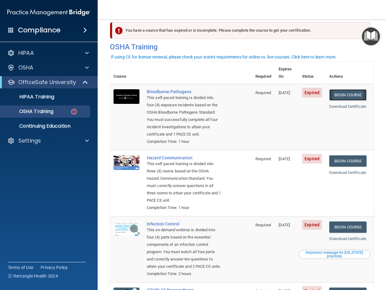
click at [335, 90] on link "Begin Course" at bounding box center [347, 94] width 37 height 11
